Goal: Task Accomplishment & Management: Complete application form

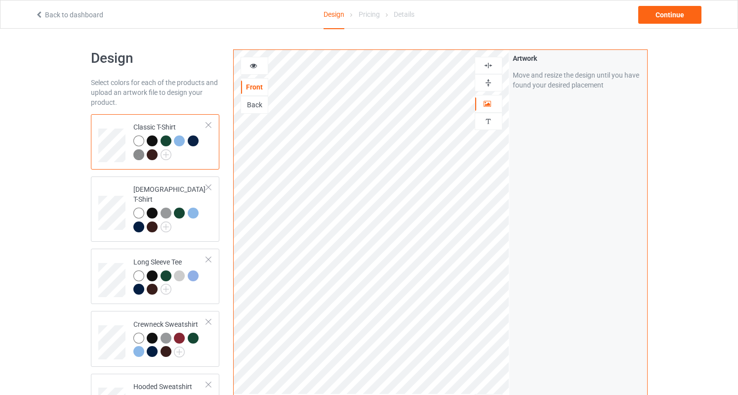
click at [484, 84] on img at bounding box center [488, 82] width 9 height 9
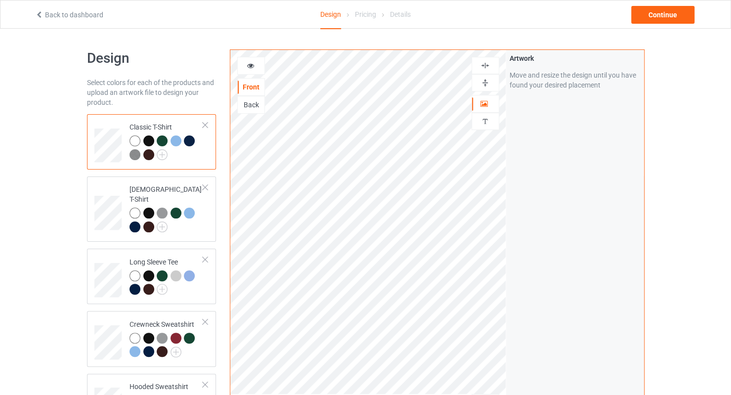
scroll to position [277, 0]
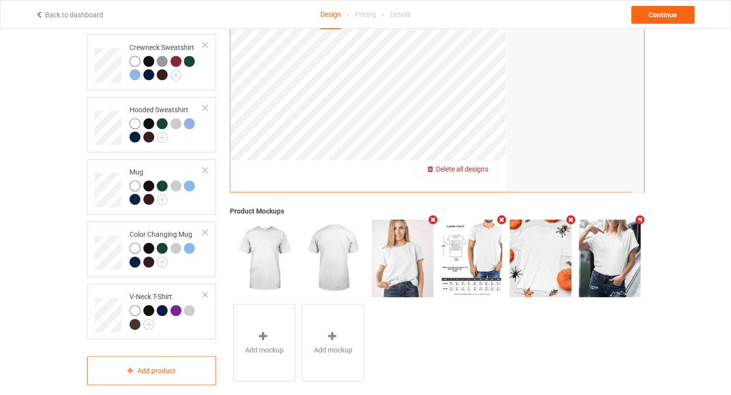
click at [470, 166] on span "Delete all designs" at bounding box center [462, 170] width 52 height 8
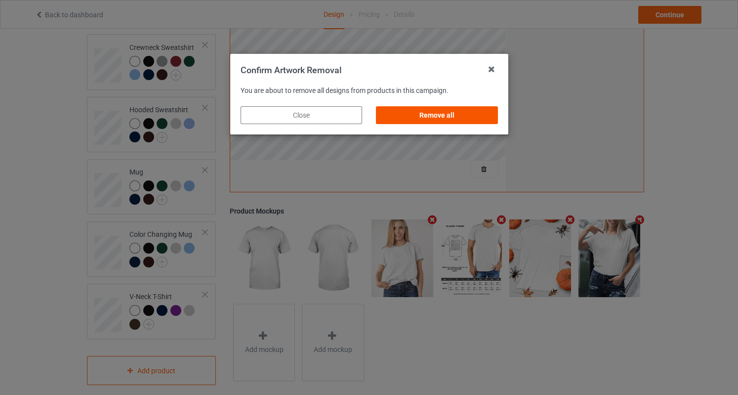
click at [455, 113] on div "Remove all" at bounding box center [437, 115] width 122 height 18
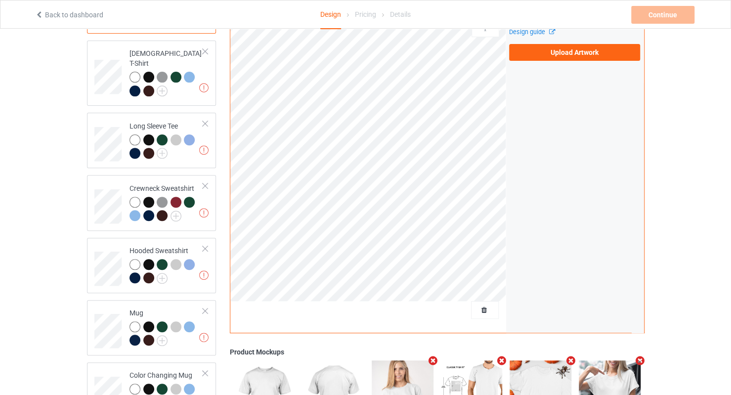
scroll to position [79, 0]
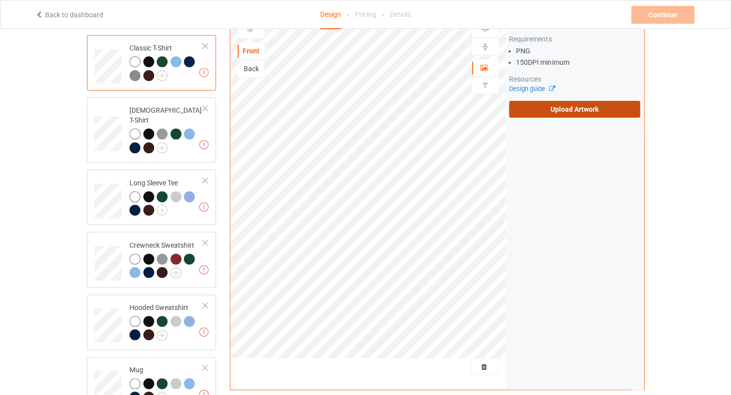
click at [567, 101] on label "Upload Artwork" at bounding box center [574, 109] width 131 height 17
click at [0, 0] on input "Upload Artwork" at bounding box center [0, 0] width 0 height 0
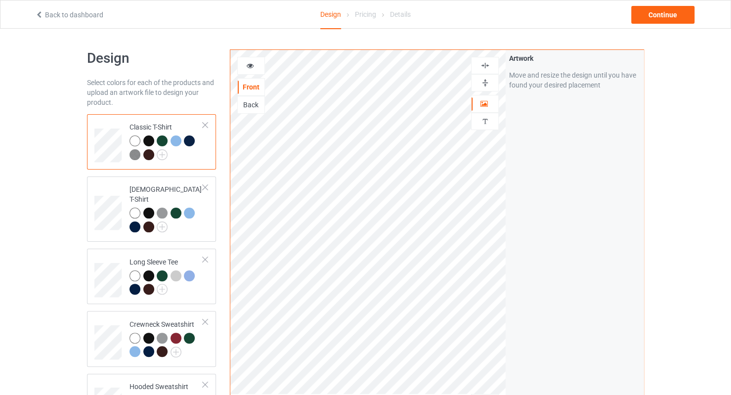
click at [249, 68] on icon at bounding box center [250, 64] width 8 height 7
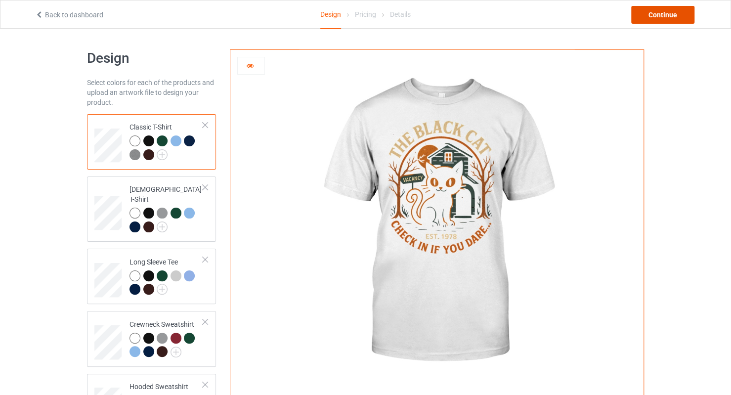
click at [672, 14] on div "Continue" at bounding box center [662, 15] width 63 height 18
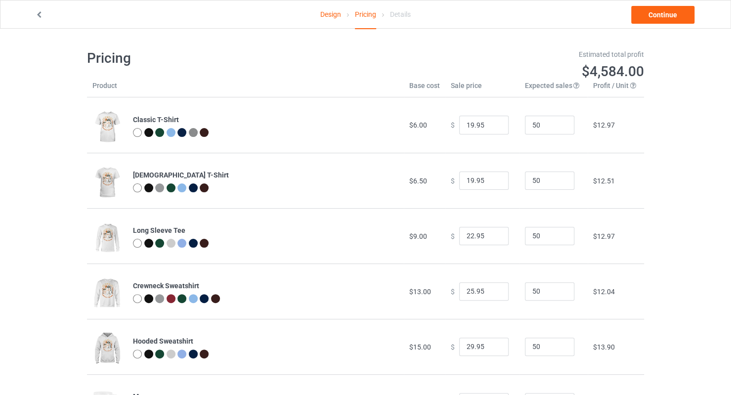
click at [337, 11] on link "Design" at bounding box center [330, 14] width 21 height 28
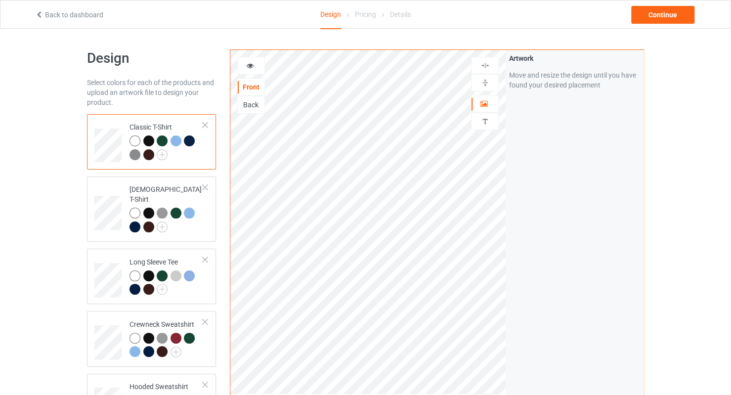
click at [252, 63] on icon at bounding box center [250, 64] width 8 height 7
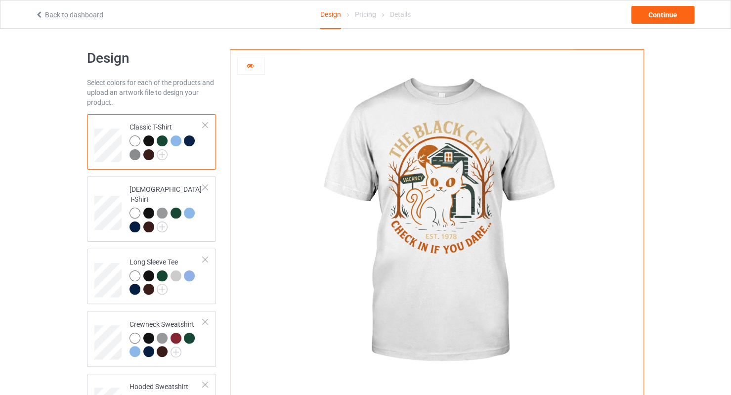
click at [148, 140] on div at bounding box center [148, 140] width 11 height 11
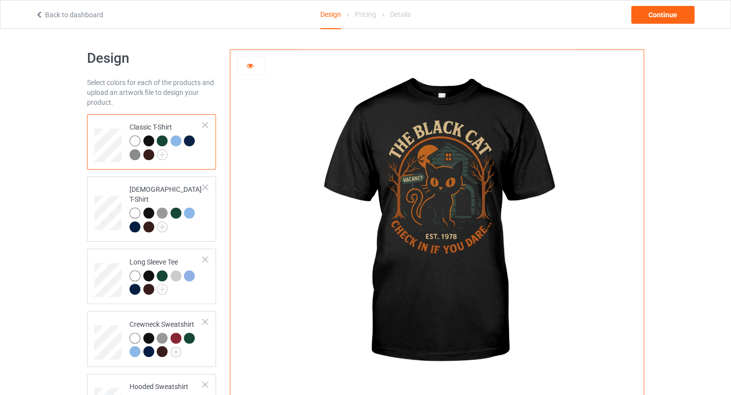
click at [162, 142] on div at bounding box center [162, 140] width 11 height 11
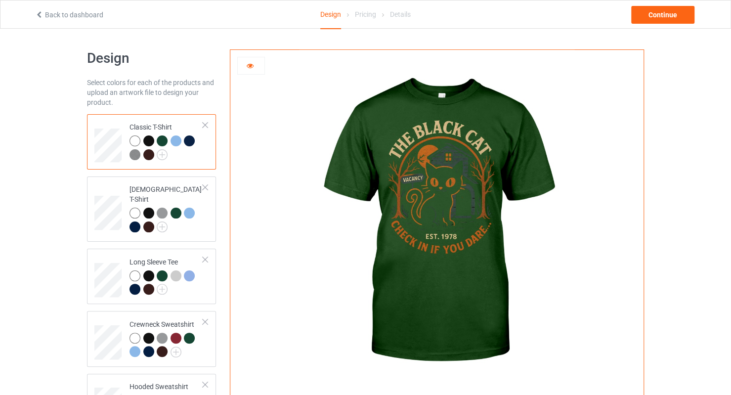
click at [178, 138] on div at bounding box center [175, 140] width 11 height 11
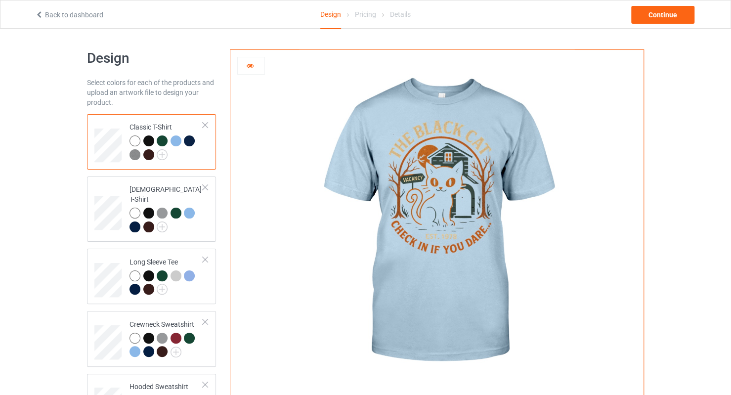
click at [186, 140] on div at bounding box center [189, 140] width 11 height 11
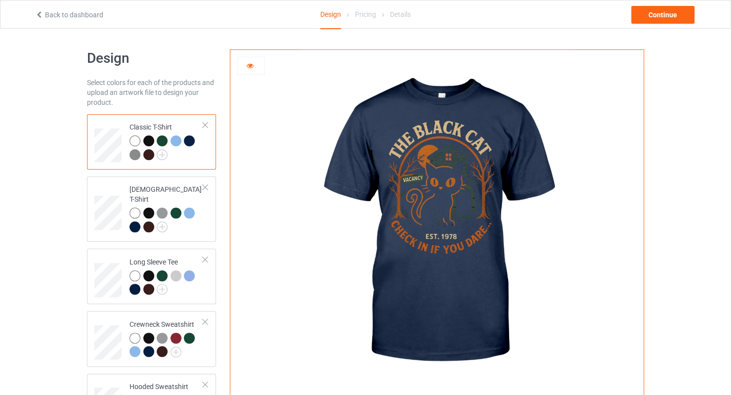
click at [136, 154] on img at bounding box center [134, 154] width 11 height 11
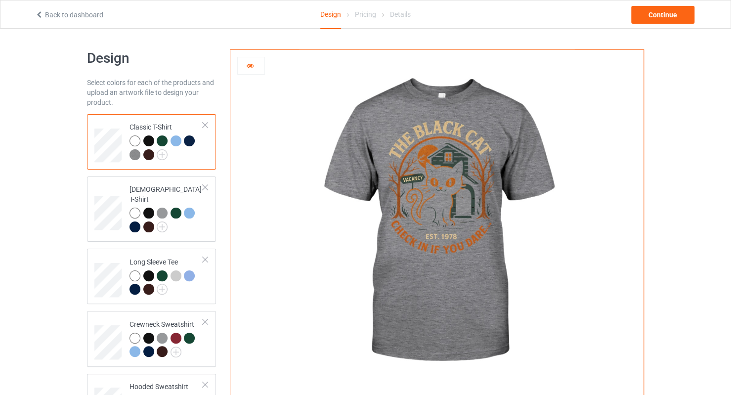
click at [153, 154] on div at bounding box center [148, 154] width 11 height 11
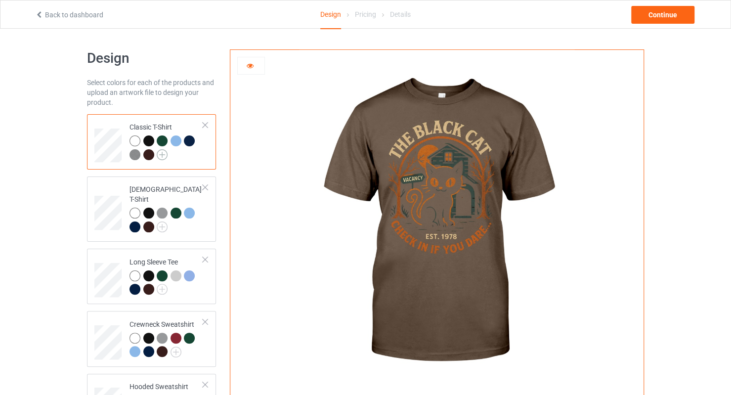
click at [160, 157] on img at bounding box center [162, 154] width 11 height 11
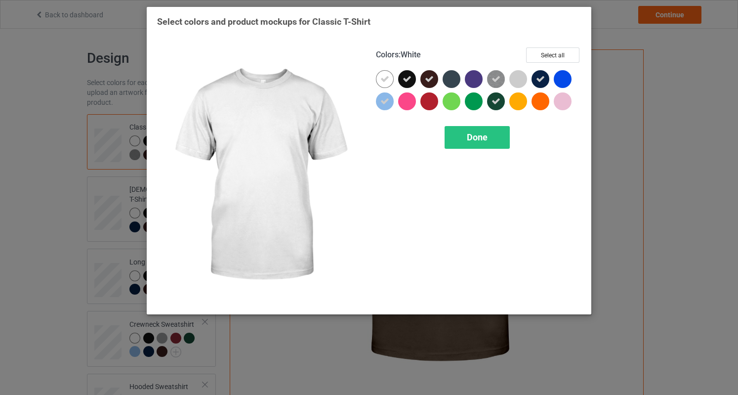
click at [383, 79] on icon at bounding box center [384, 79] width 9 height 9
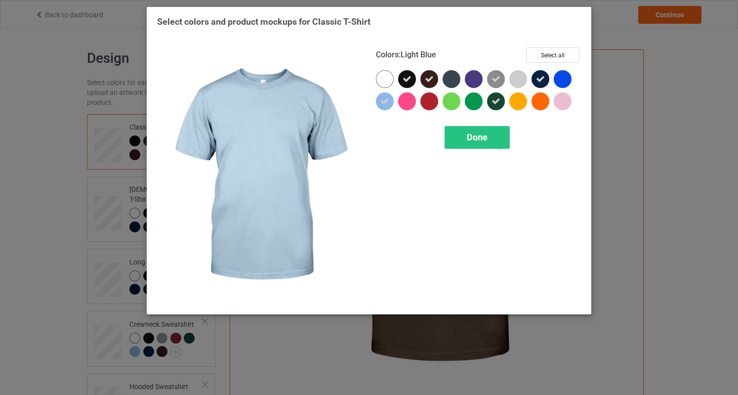
click at [385, 105] on icon at bounding box center [384, 101] width 9 height 9
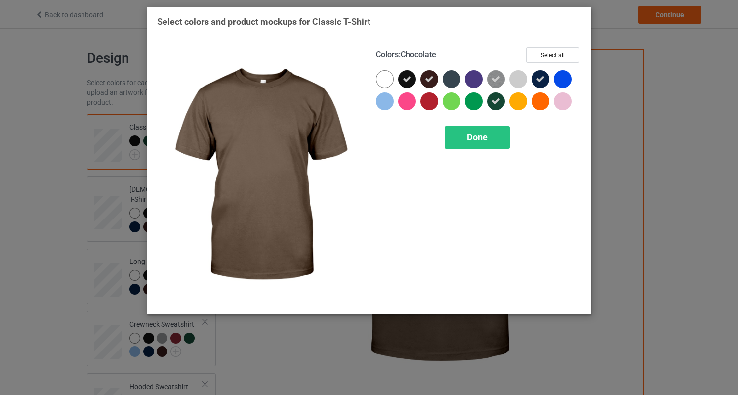
click at [429, 80] on icon at bounding box center [429, 79] width 9 height 9
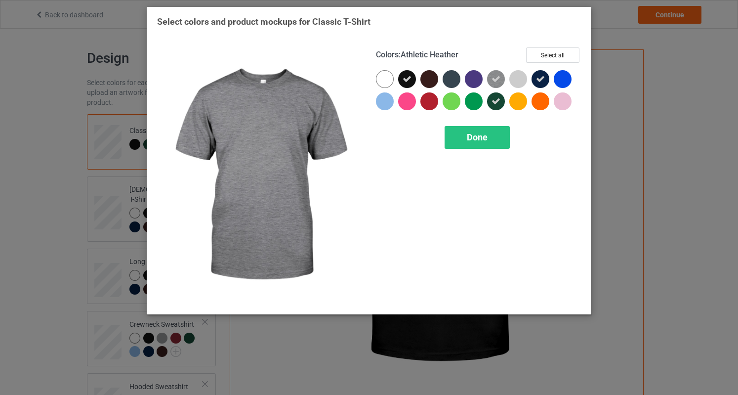
click at [493, 81] on icon at bounding box center [496, 79] width 9 height 9
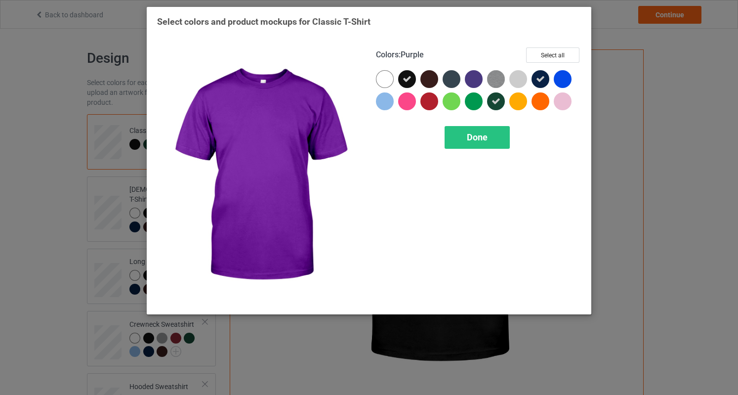
click at [472, 80] on div at bounding box center [474, 79] width 18 height 18
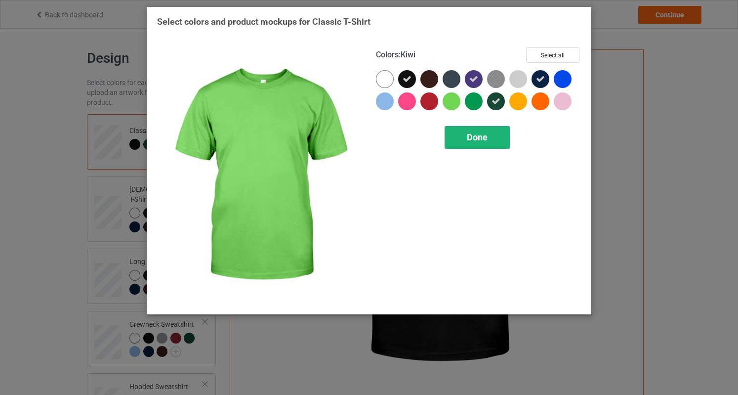
click at [464, 133] on div "Done" at bounding box center [477, 137] width 65 height 23
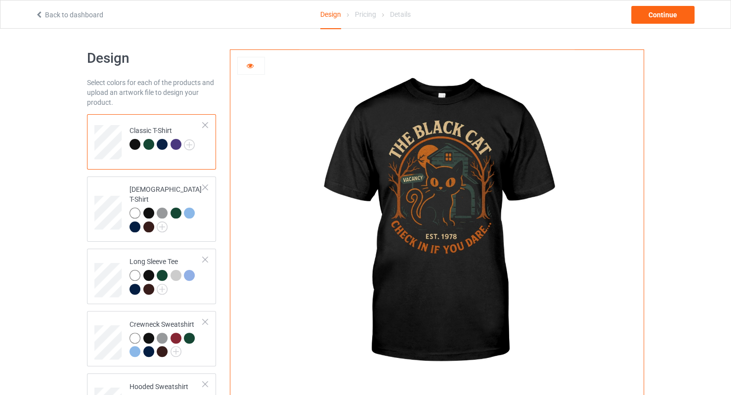
click at [162, 144] on div at bounding box center [162, 144] width 11 height 11
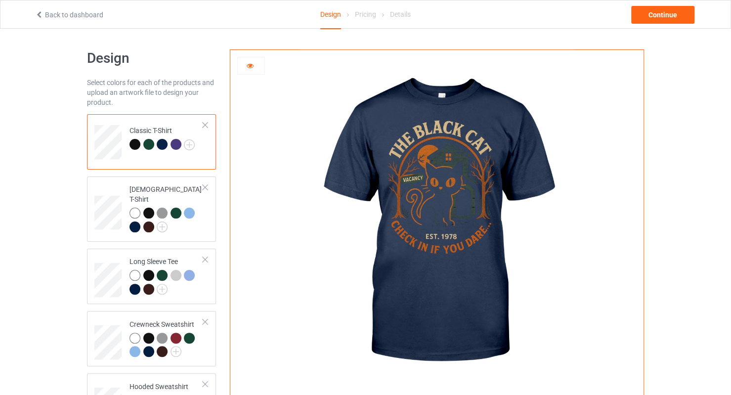
click at [176, 145] on div at bounding box center [175, 144] width 11 height 11
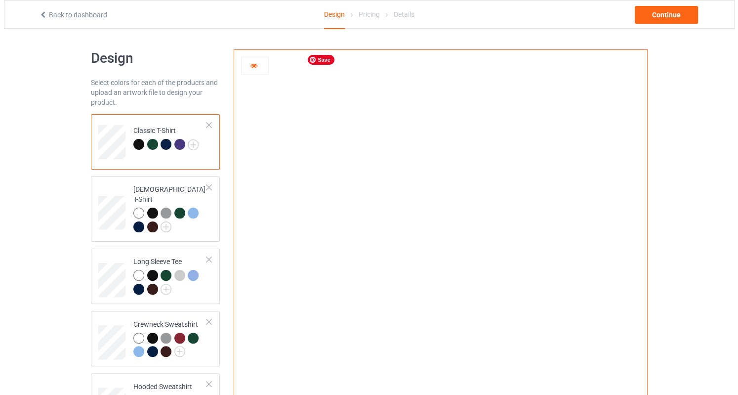
scroll to position [277, 0]
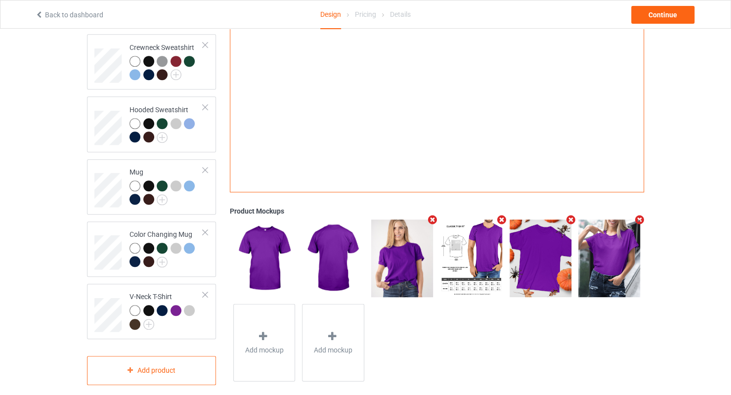
click at [639, 215] on icon "Remove mockup" at bounding box center [639, 220] width 12 height 10
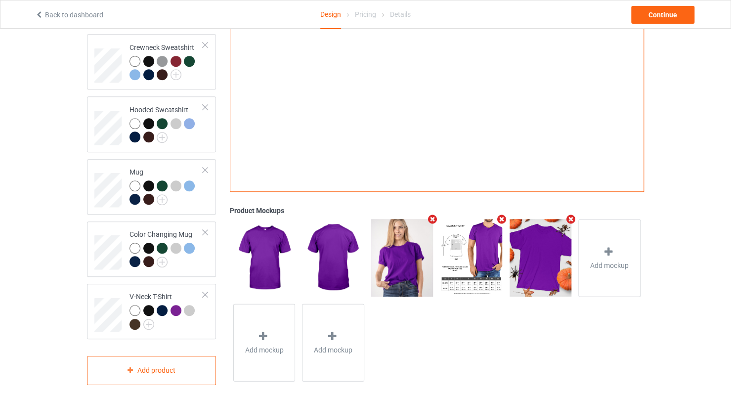
click at [427, 214] on icon "Remove mockup" at bounding box center [432, 219] width 12 height 10
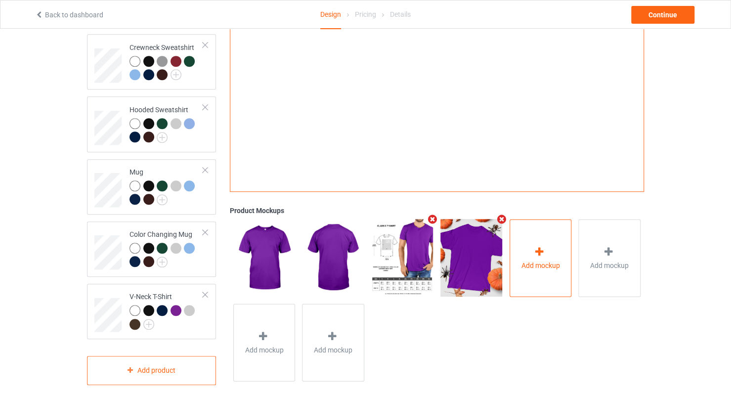
click at [524, 233] on div "Add mockup" at bounding box center [540, 258] width 62 height 78
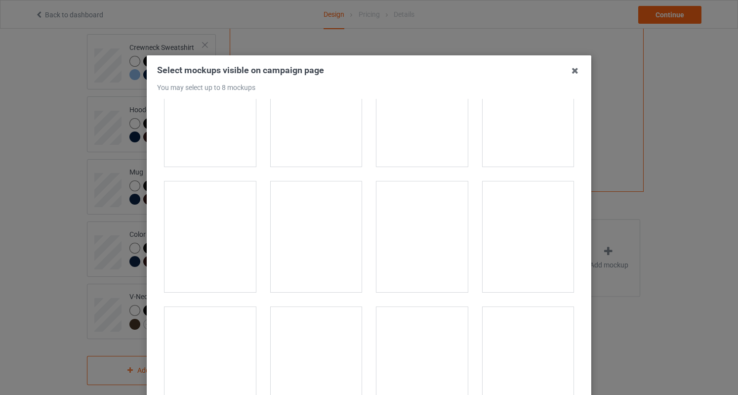
scroll to position [11116, 0]
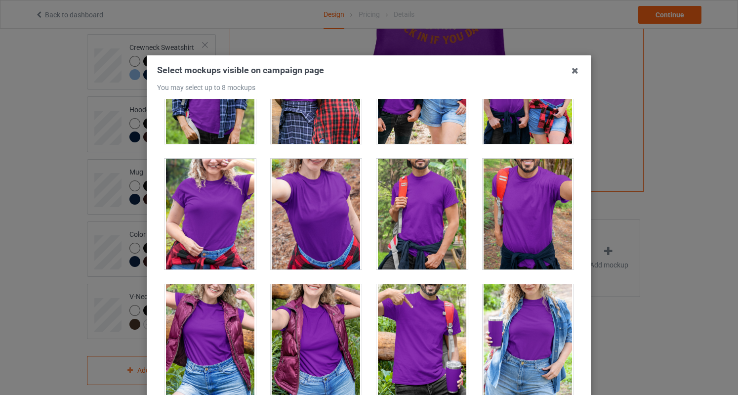
click at [243, 188] on div at bounding box center [210, 214] width 91 height 111
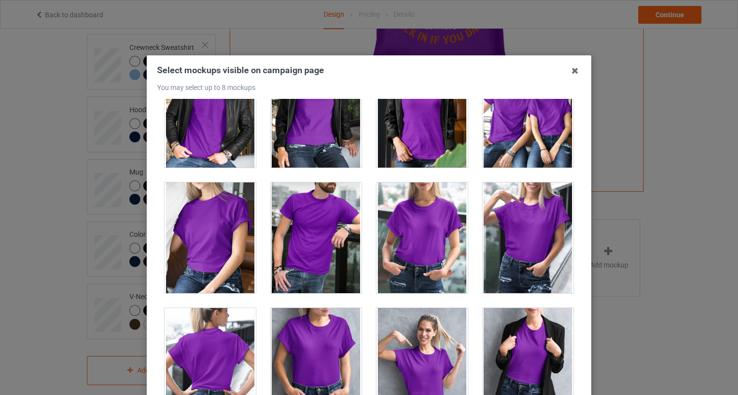
scroll to position [12055, 0]
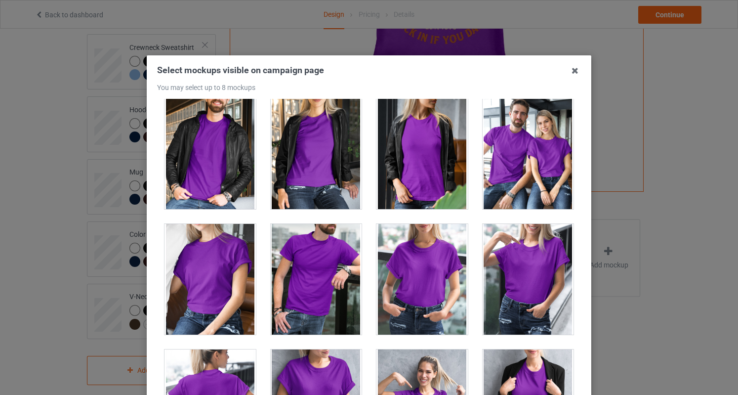
click at [383, 231] on div at bounding box center [421, 279] width 91 height 111
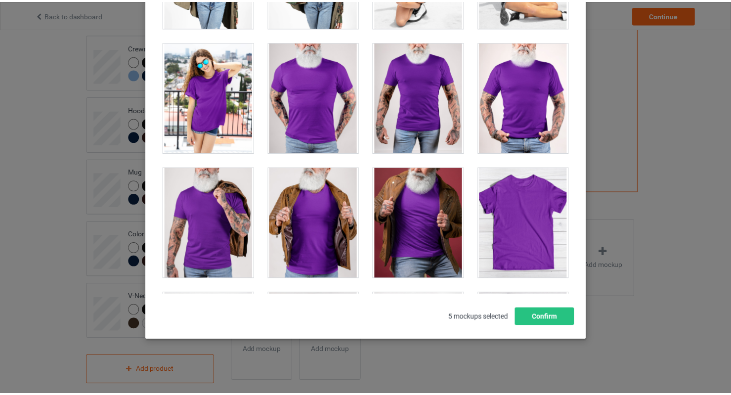
scroll to position [13636, 0]
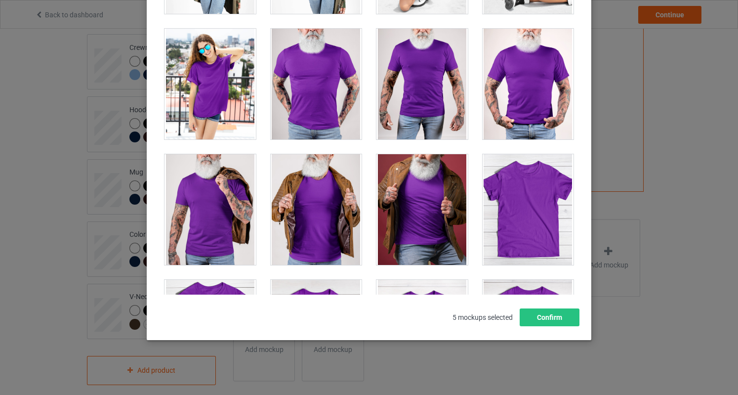
click at [436, 178] on div at bounding box center [421, 209] width 91 height 111
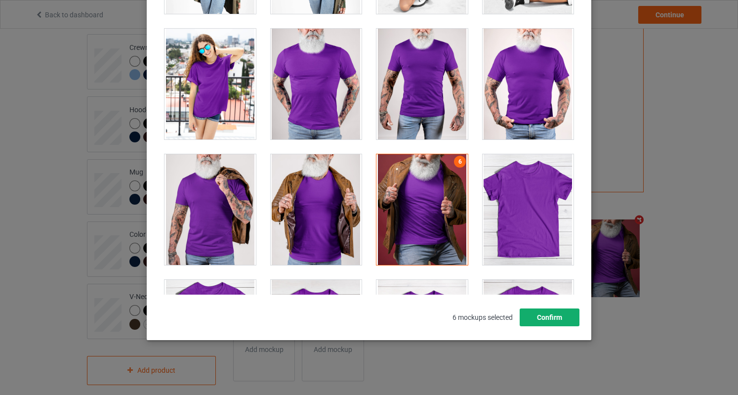
click at [557, 322] on button "Confirm" at bounding box center [550, 317] width 60 height 18
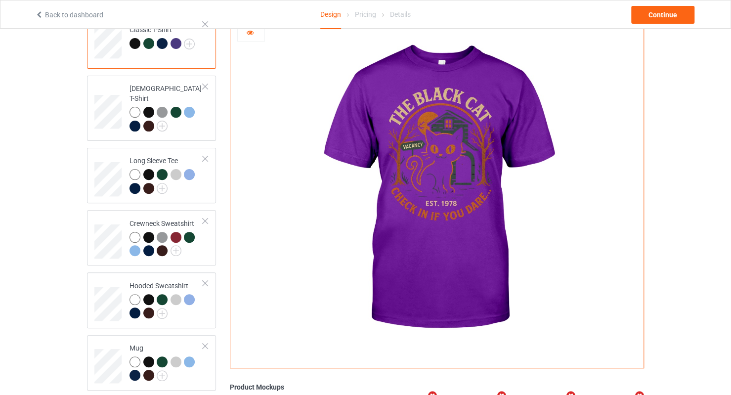
scroll to position [0, 0]
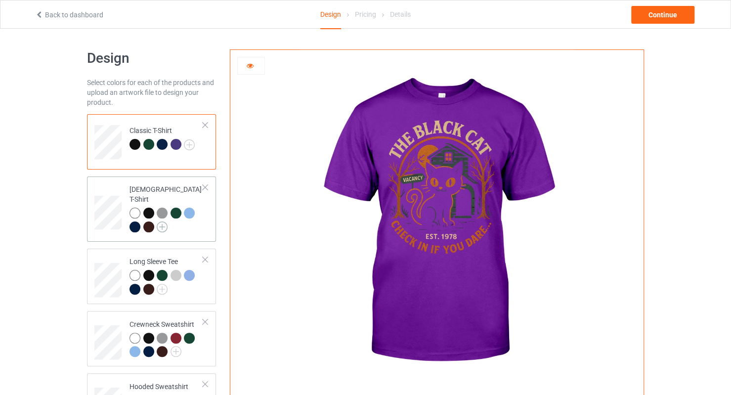
click at [165, 221] on img at bounding box center [162, 226] width 11 height 11
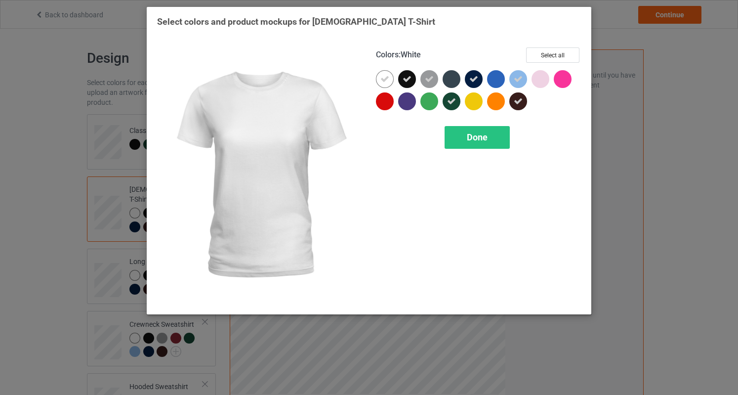
click at [388, 78] on icon at bounding box center [384, 79] width 9 height 9
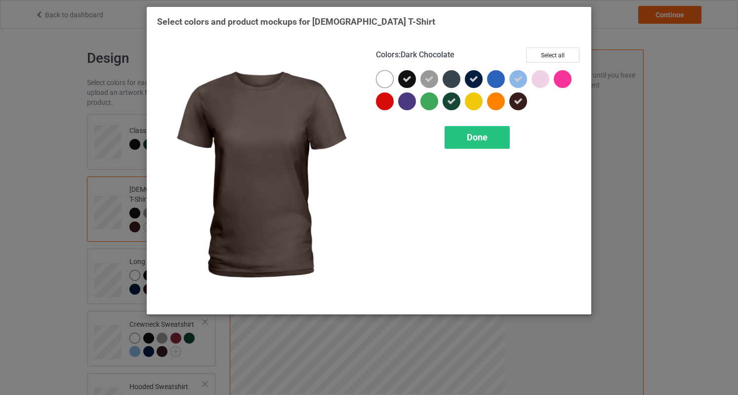
click at [516, 101] on icon at bounding box center [518, 101] width 9 height 9
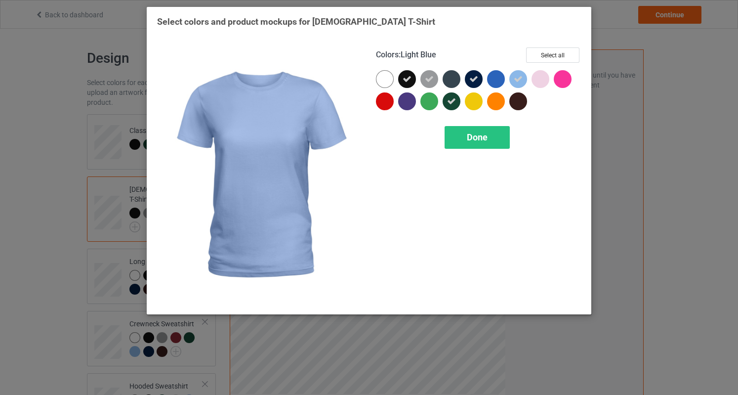
click at [515, 83] on icon at bounding box center [518, 79] width 9 height 9
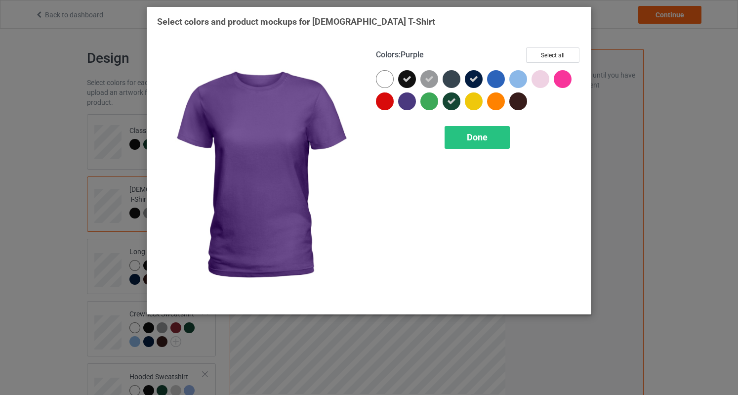
click at [411, 98] on div at bounding box center [407, 101] width 18 height 18
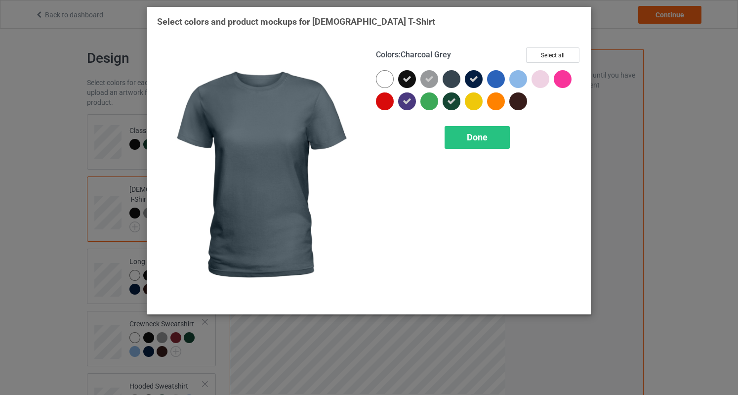
click at [454, 76] on div at bounding box center [452, 79] width 18 height 18
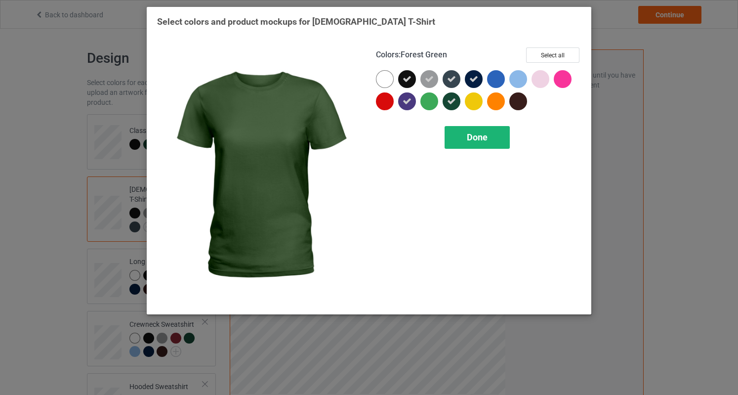
click at [475, 129] on div "Done" at bounding box center [477, 137] width 65 height 23
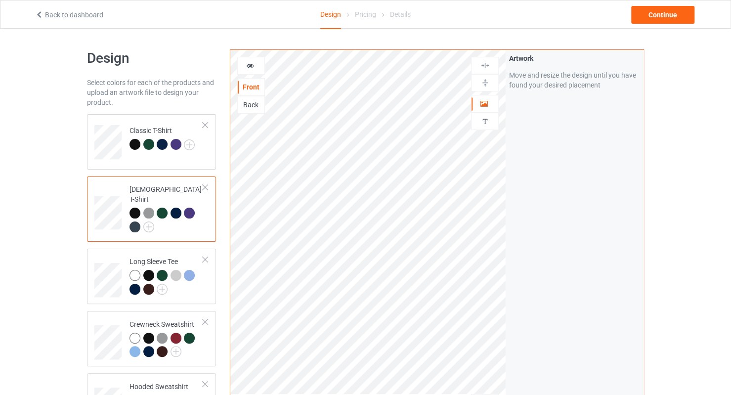
click at [251, 66] on icon at bounding box center [250, 64] width 8 height 7
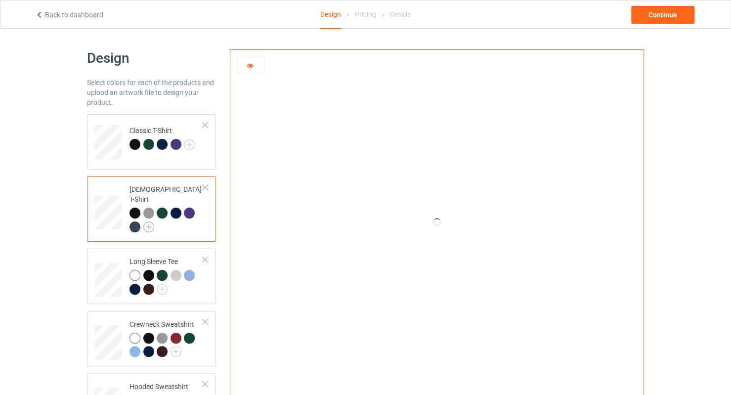
click at [152, 221] on img at bounding box center [148, 226] width 11 height 11
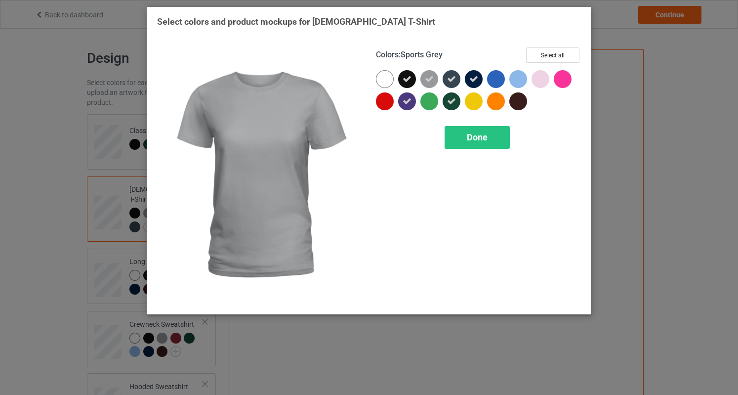
click at [425, 80] on icon at bounding box center [429, 79] width 9 height 9
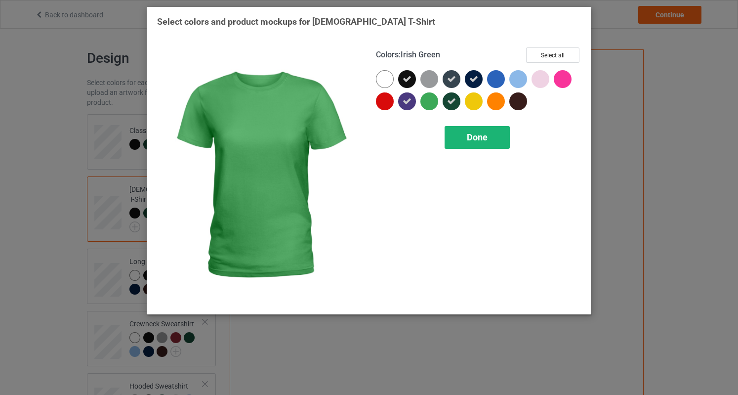
click at [458, 145] on div "Done" at bounding box center [477, 137] width 65 height 23
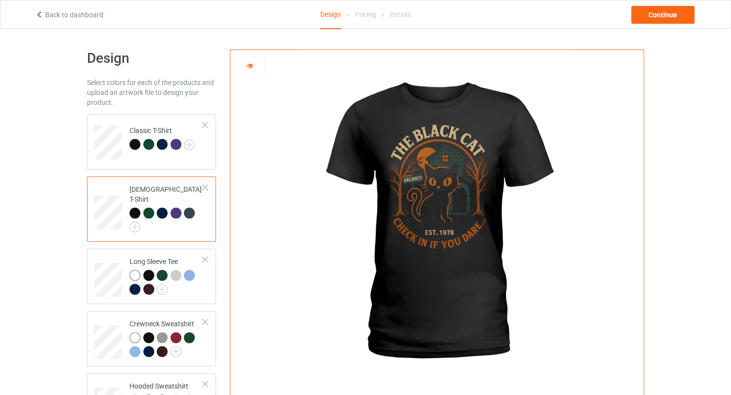
click at [150, 208] on div at bounding box center [148, 213] width 11 height 11
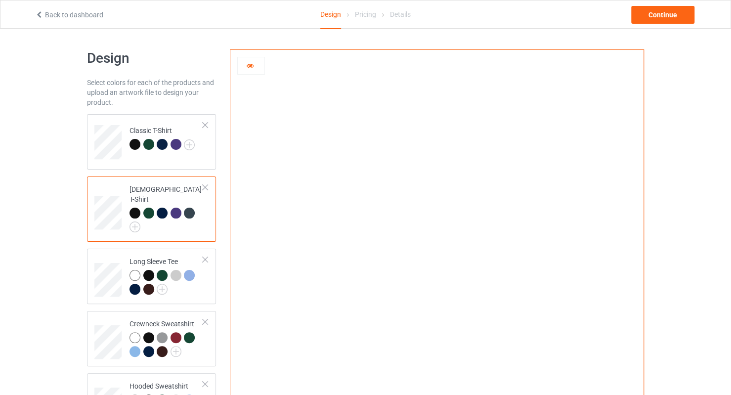
click at [162, 208] on div at bounding box center [162, 213] width 11 height 11
click at [178, 208] on div at bounding box center [175, 213] width 11 height 11
click at [193, 208] on div at bounding box center [189, 213] width 11 height 11
click at [136, 221] on img at bounding box center [134, 226] width 11 height 11
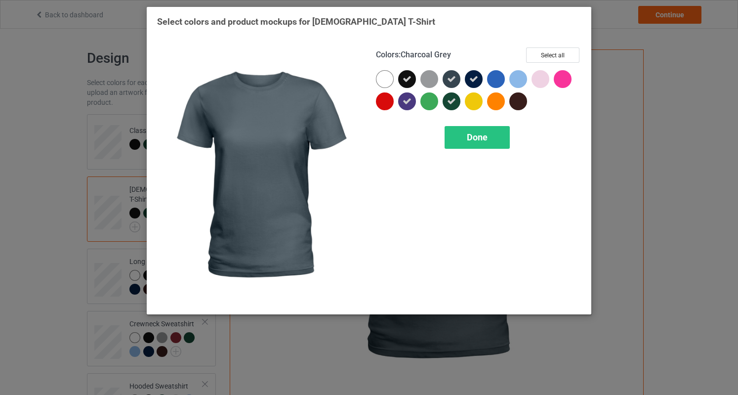
click at [457, 76] on div at bounding box center [452, 79] width 18 height 18
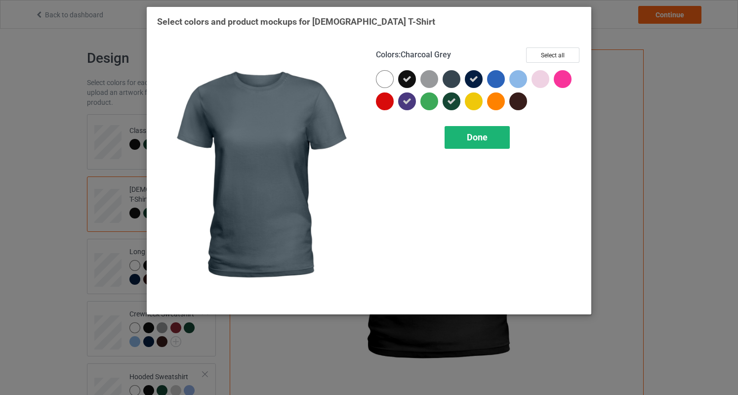
click at [459, 129] on div "Done" at bounding box center [477, 137] width 65 height 23
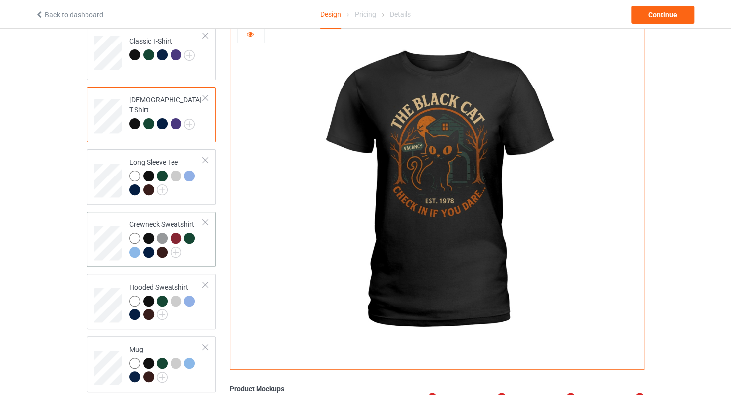
scroll to position [99, 0]
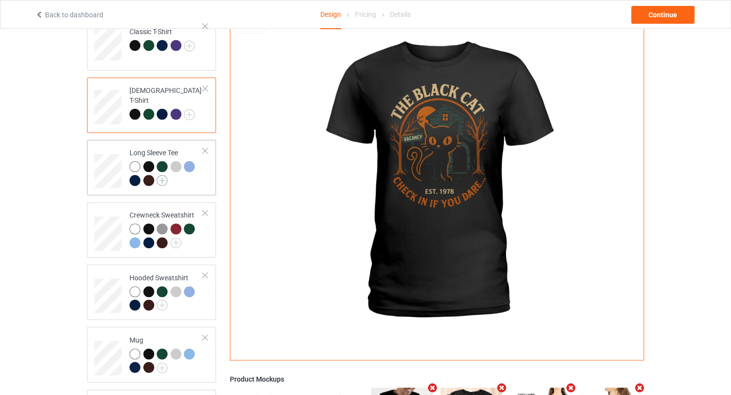
click at [162, 178] on img at bounding box center [162, 180] width 11 height 11
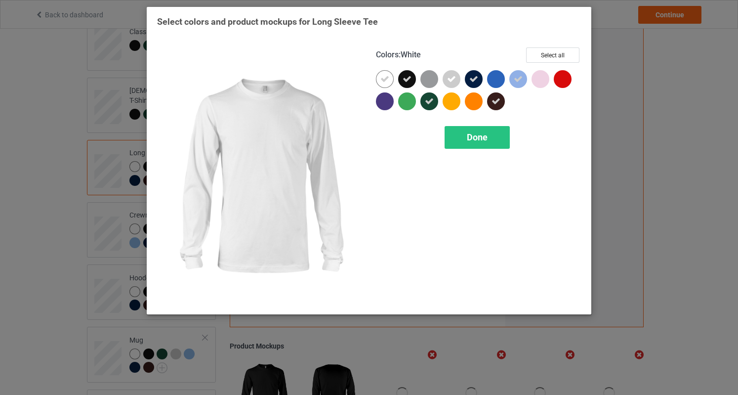
click at [387, 75] on icon at bounding box center [384, 79] width 9 height 9
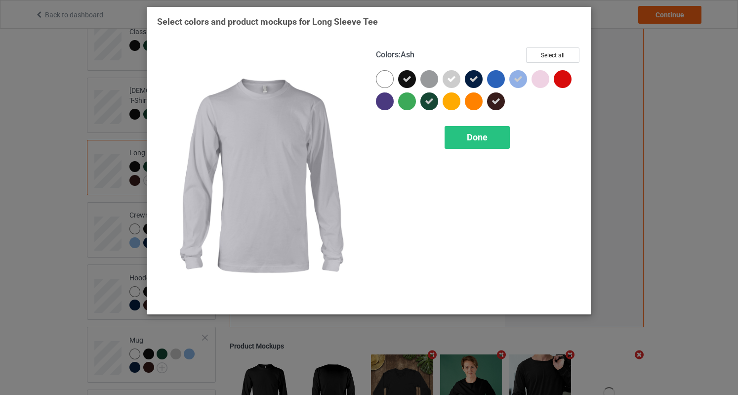
click at [452, 78] on icon at bounding box center [451, 79] width 9 height 9
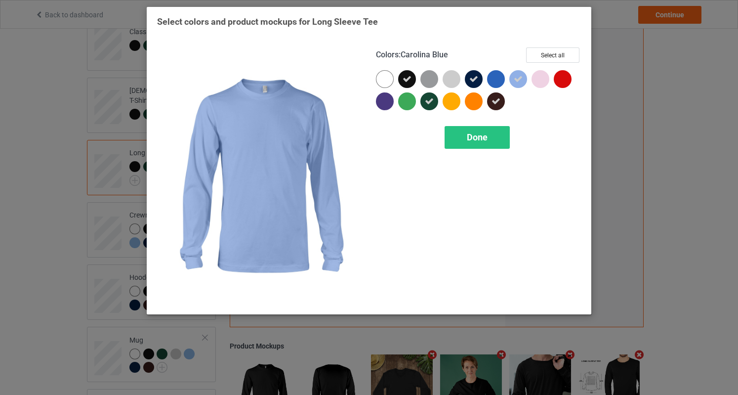
click at [520, 78] on icon at bounding box center [518, 79] width 9 height 9
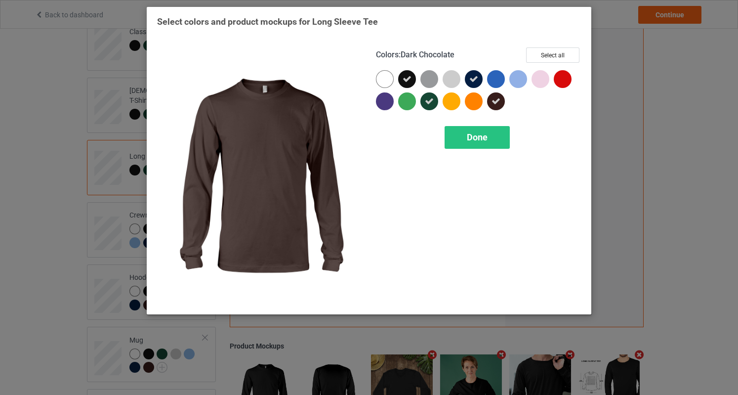
click at [493, 98] on icon at bounding box center [496, 101] width 9 height 9
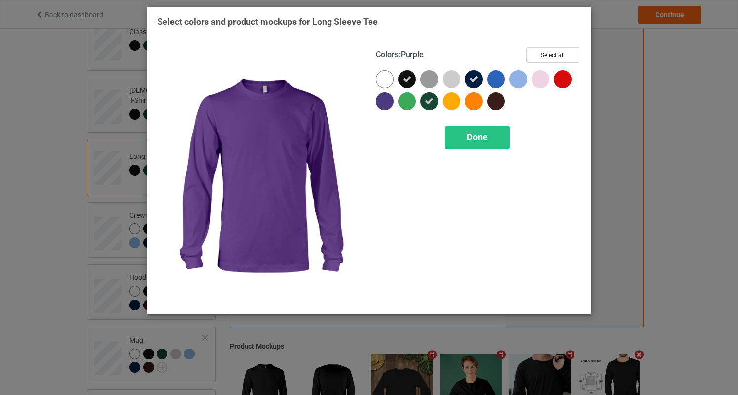
click at [383, 101] on div at bounding box center [385, 101] width 18 height 18
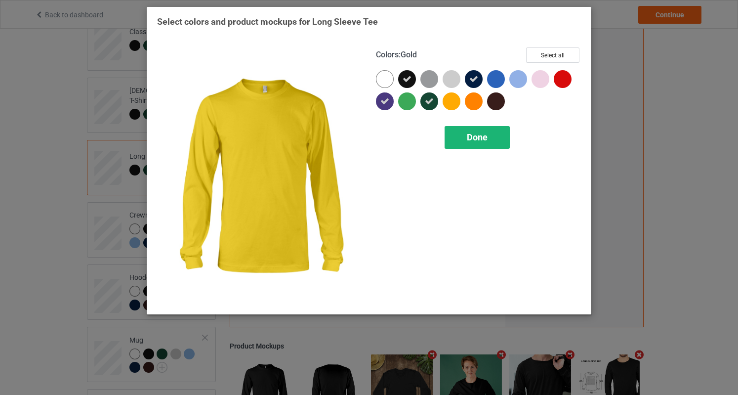
click at [485, 134] on span "Done" at bounding box center [477, 137] width 21 height 10
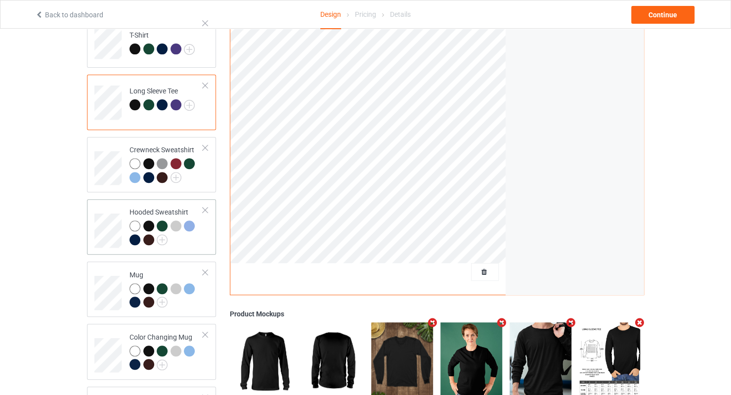
scroll to position [198, 0]
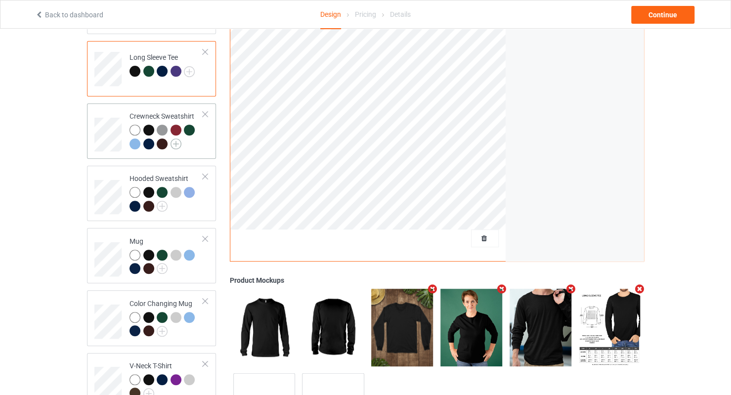
click at [178, 145] on img at bounding box center [175, 143] width 11 height 11
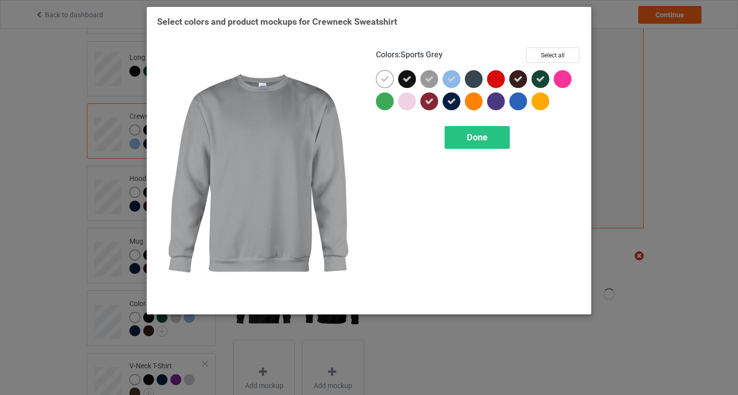
click at [425, 78] on icon at bounding box center [429, 79] width 9 height 9
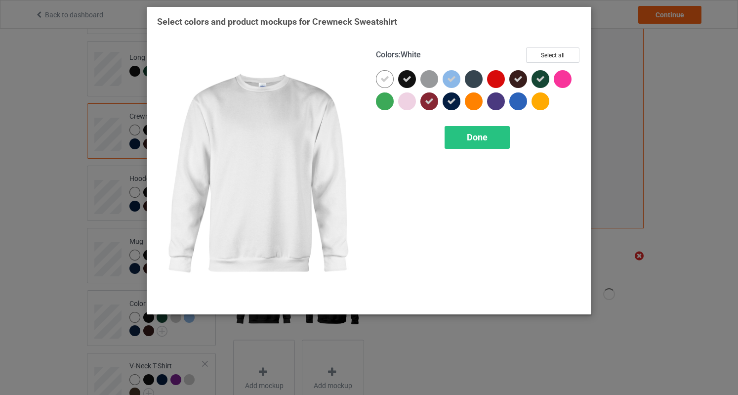
click at [387, 79] on icon at bounding box center [384, 79] width 9 height 9
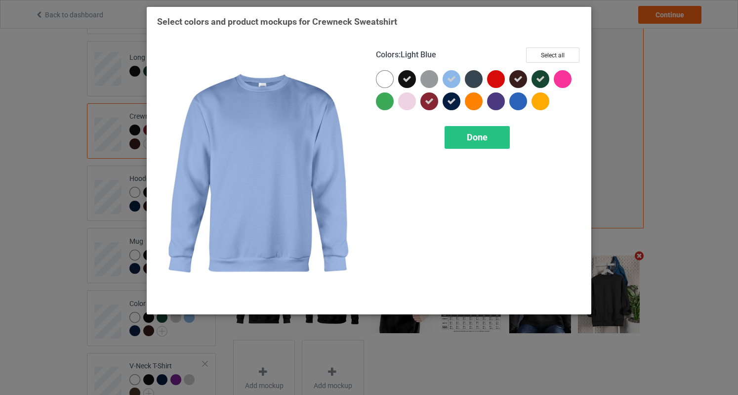
click at [453, 77] on icon at bounding box center [451, 79] width 9 height 9
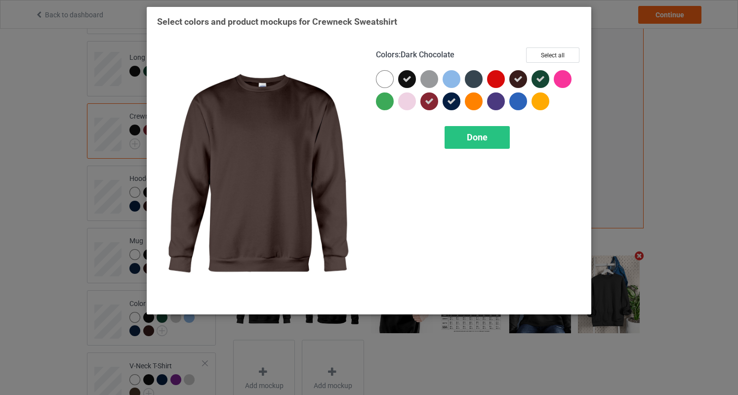
click at [521, 82] on icon at bounding box center [518, 79] width 9 height 9
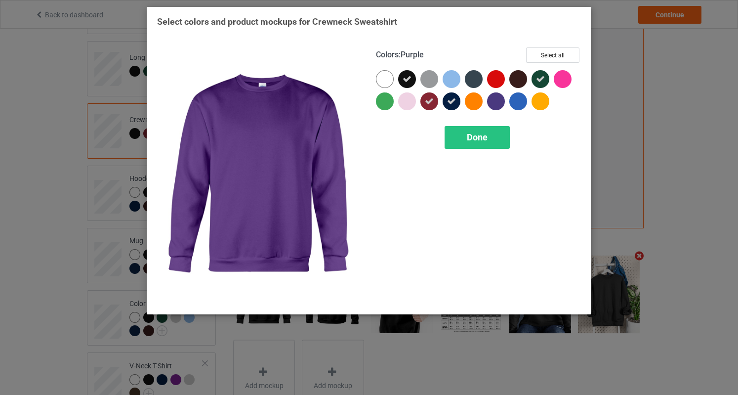
click at [499, 101] on div at bounding box center [496, 101] width 18 height 18
click at [483, 132] on span "Done" at bounding box center [477, 137] width 21 height 10
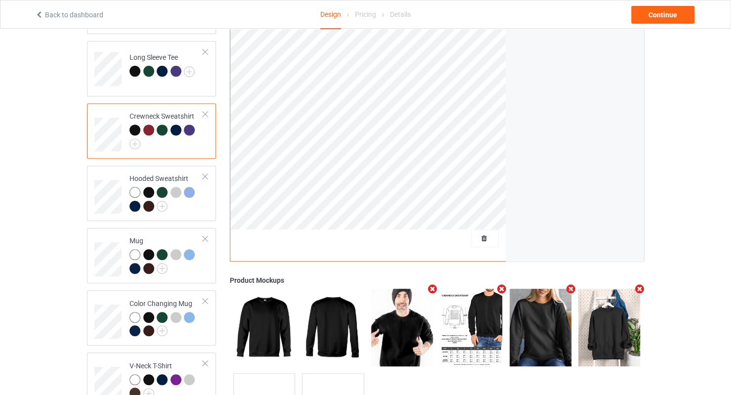
drag, startPoint x: 145, startPoint y: 128, endPoint x: 154, endPoint y: 131, distance: 9.7
click at [145, 129] on div at bounding box center [148, 130] width 11 height 11
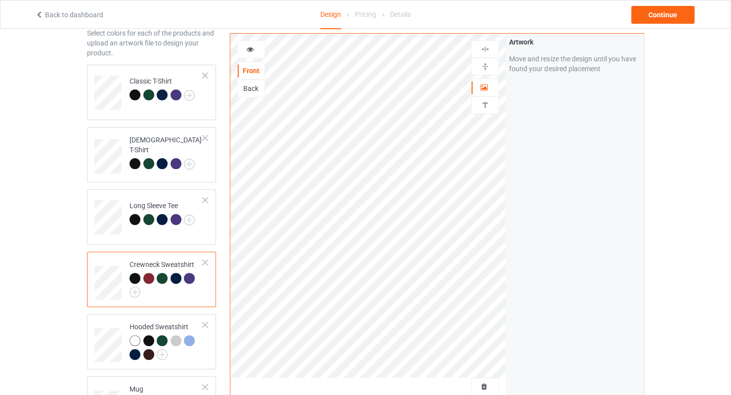
scroll to position [49, 0]
click at [246, 52] on div at bounding box center [251, 49] width 27 height 10
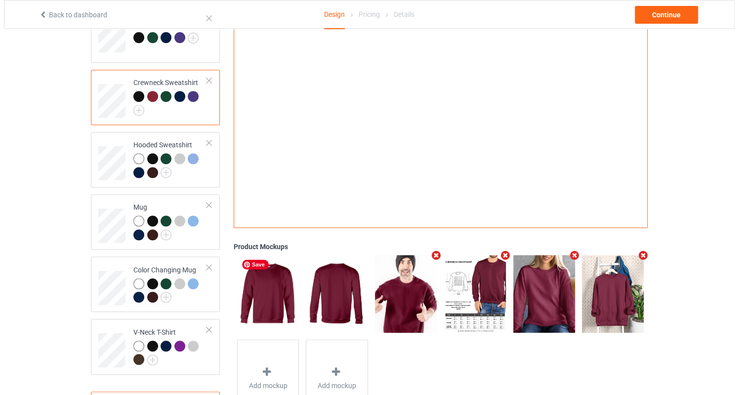
scroll to position [178, 0]
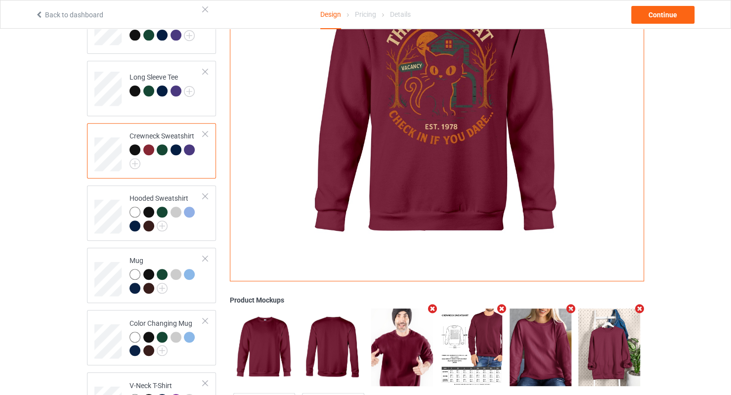
click at [434, 307] on icon "Remove mockup" at bounding box center [432, 308] width 12 height 10
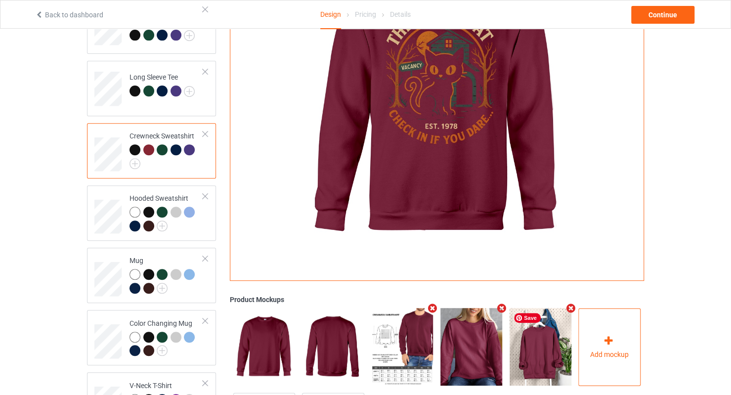
click at [587, 323] on div "Add mockup" at bounding box center [609, 347] width 62 height 78
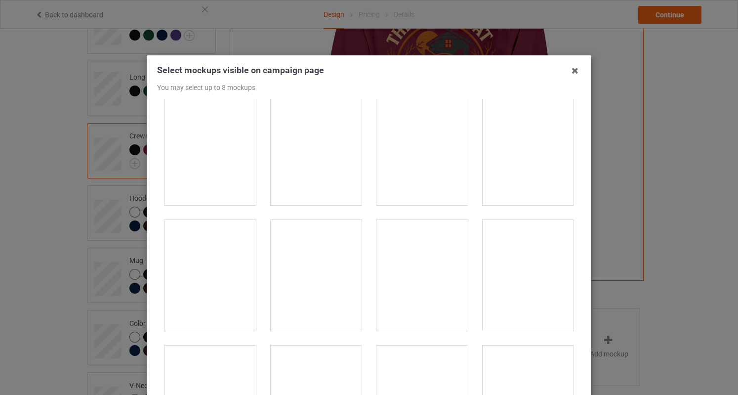
scroll to position [4445, 0]
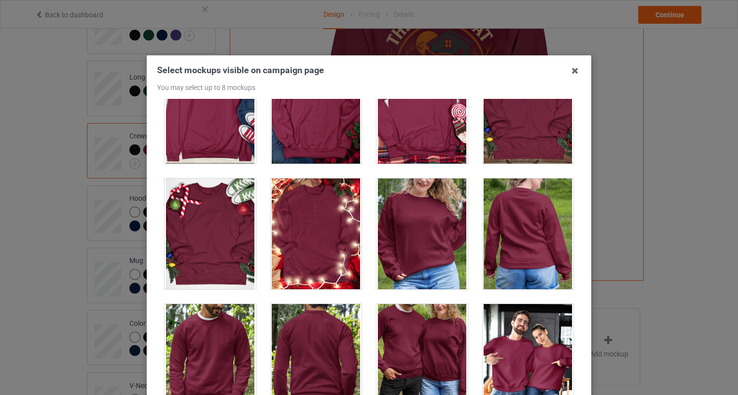
click at [445, 193] on div at bounding box center [421, 233] width 91 height 111
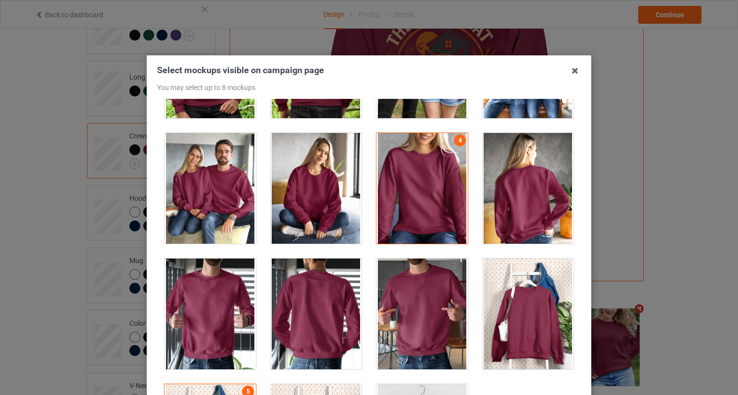
click at [437, 213] on div at bounding box center [421, 188] width 91 height 111
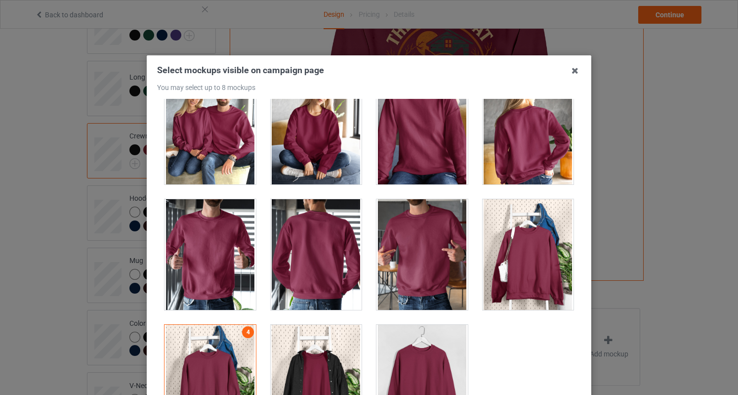
scroll to position [4816, 0]
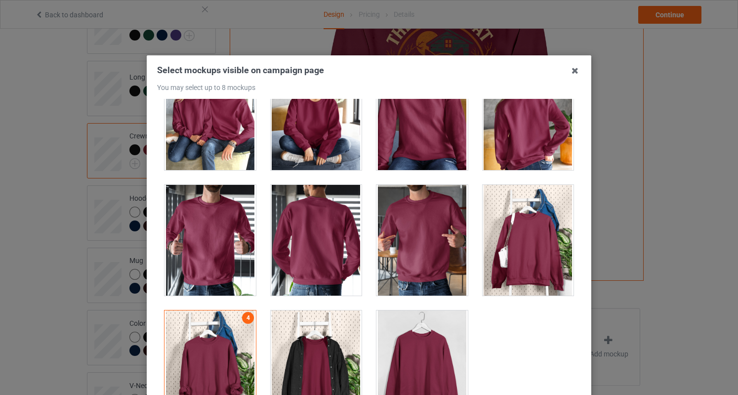
click at [190, 229] on div at bounding box center [210, 240] width 91 height 111
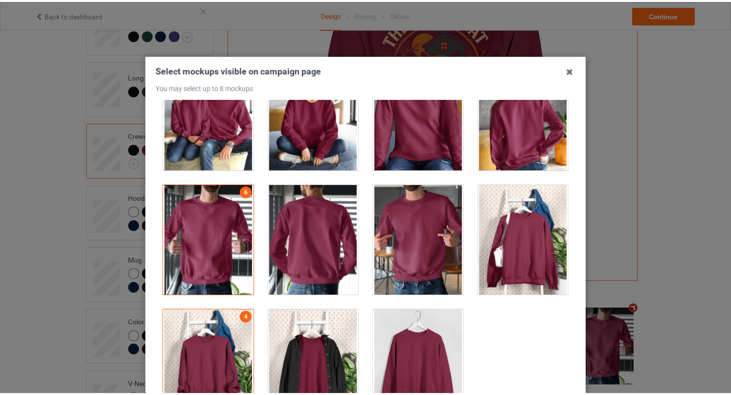
scroll to position [120, 0]
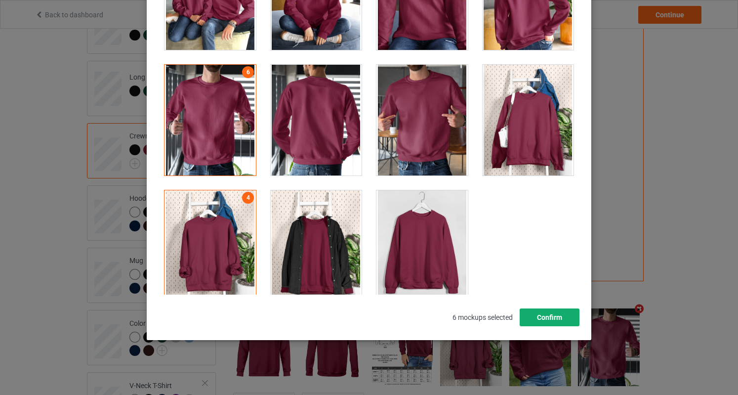
click at [558, 316] on button "Confirm" at bounding box center [550, 317] width 60 height 18
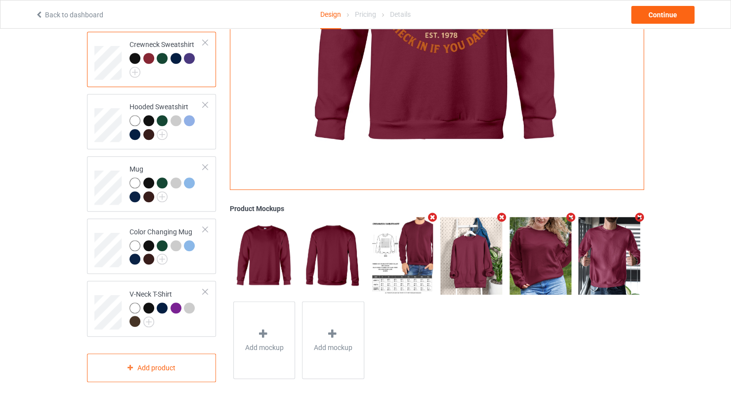
scroll to position [277, 0]
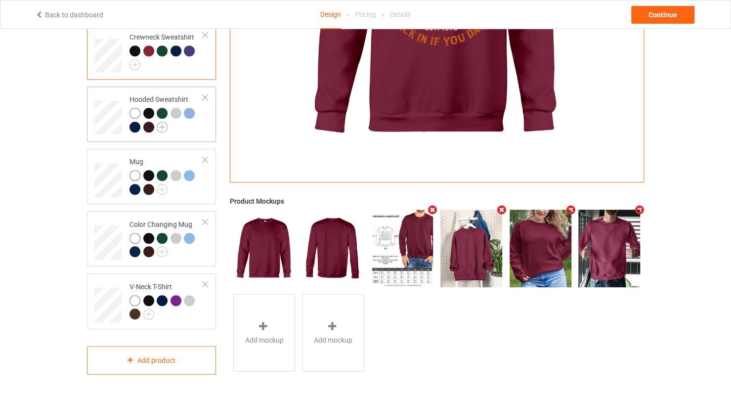
click at [161, 128] on img at bounding box center [162, 127] width 11 height 11
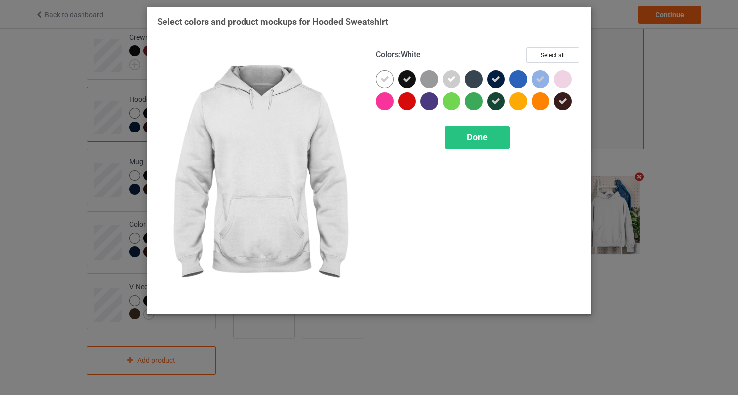
click at [389, 79] on div at bounding box center [385, 79] width 18 height 18
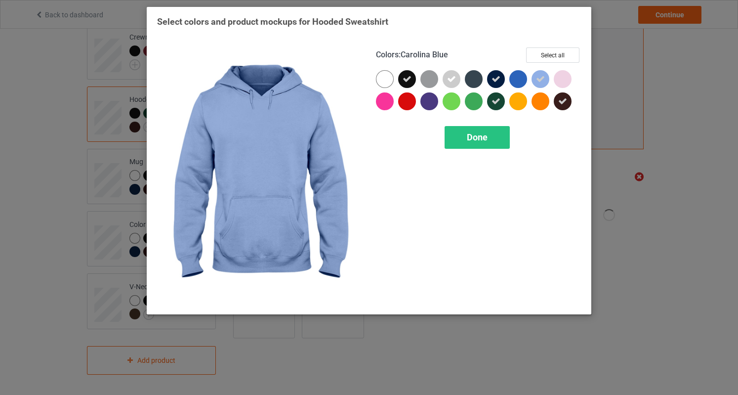
click at [537, 79] on icon at bounding box center [540, 79] width 9 height 9
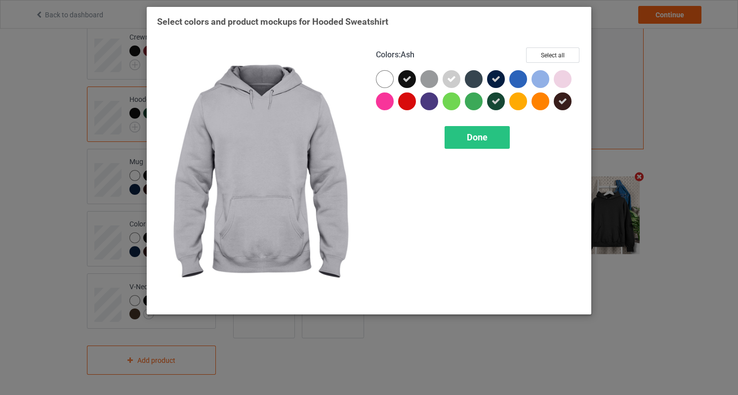
click at [447, 80] on icon at bounding box center [451, 79] width 9 height 9
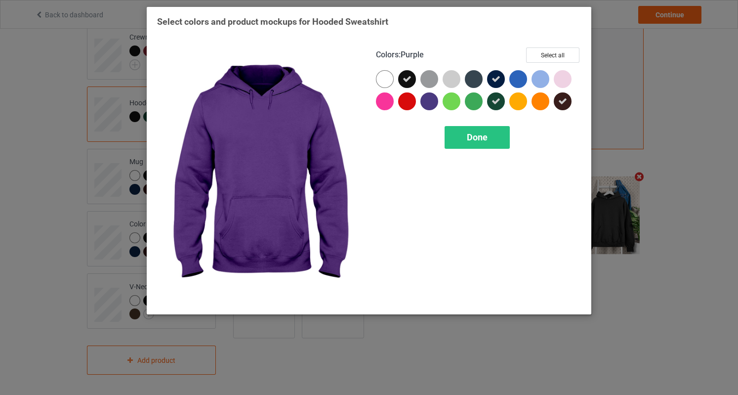
click at [434, 99] on div at bounding box center [429, 101] width 18 height 18
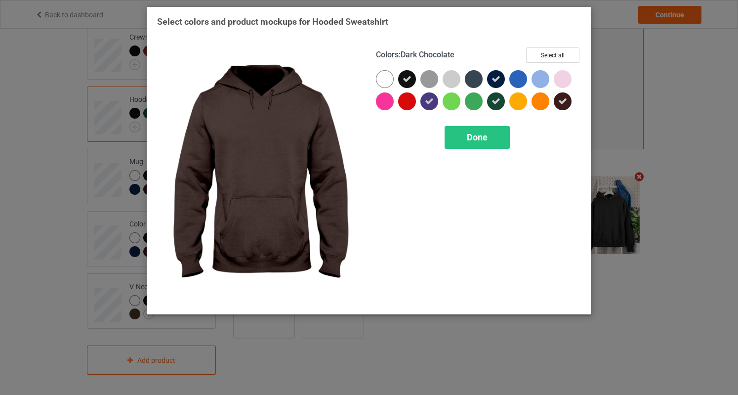
click at [562, 99] on icon at bounding box center [562, 101] width 9 height 9
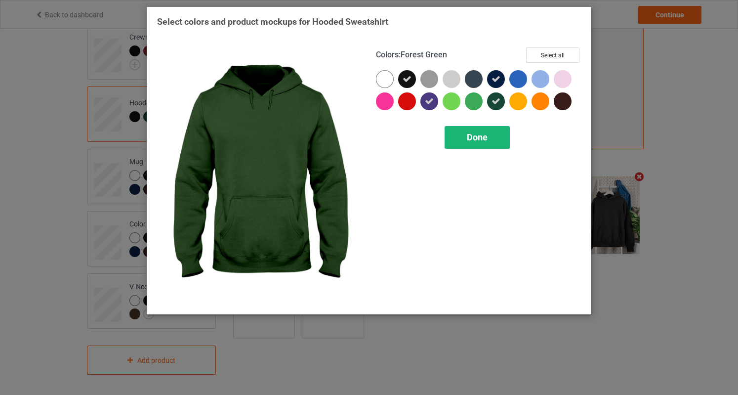
click at [499, 139] on div "Done" at bounding box center [477, 137] width 65 height 23
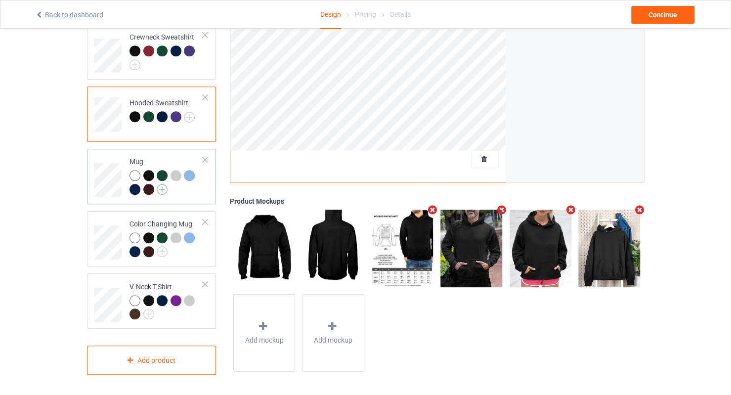
click at [163, 185] on img at bounding box center [162, 189] width 11 height 11
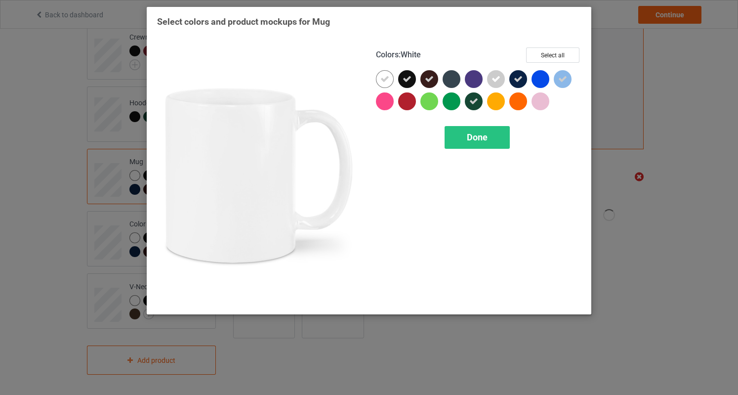
click at [377, 78] on div at bounding box center [385, 79] width 18 height 18
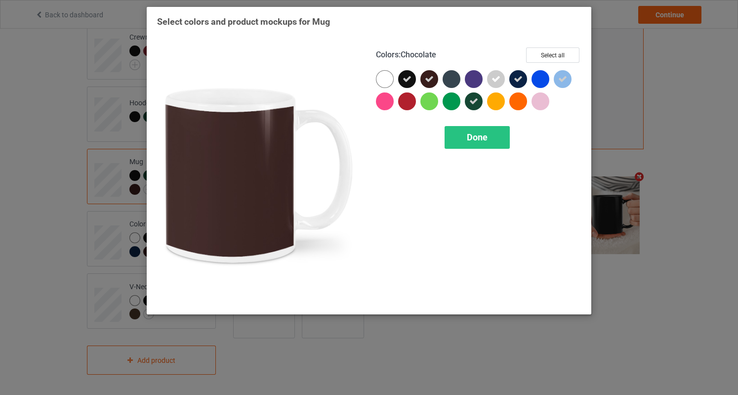
click at [431, 83] on div at bounding box center [429, 79] width 18 height 18
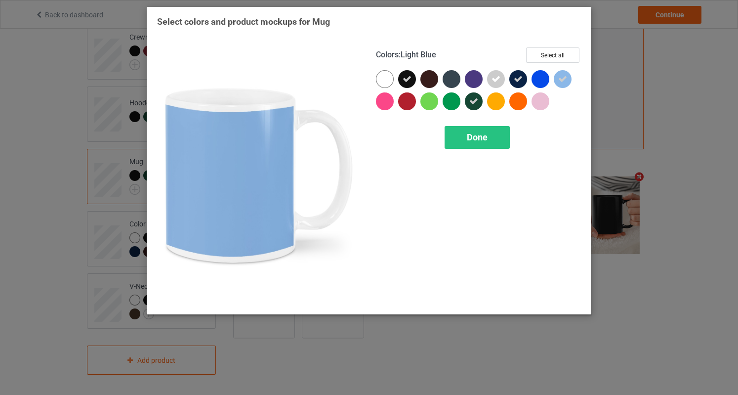
click at [563, 73] on div at bounding box center [563, 79] width 18 height 18
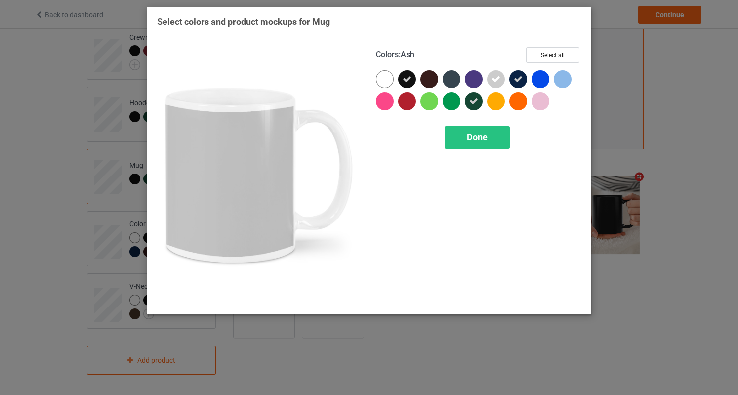
click at [491, 73] on div at bounding box center [496, 79] width 18 height 18
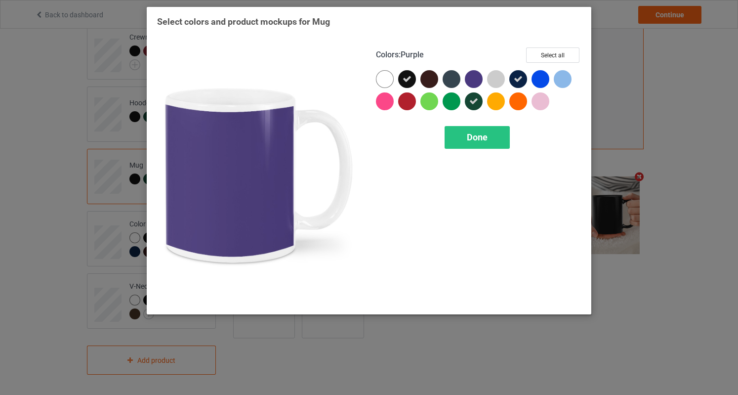
click at [473, 77] on div at bounding box center [474, 79] width 18 height 18
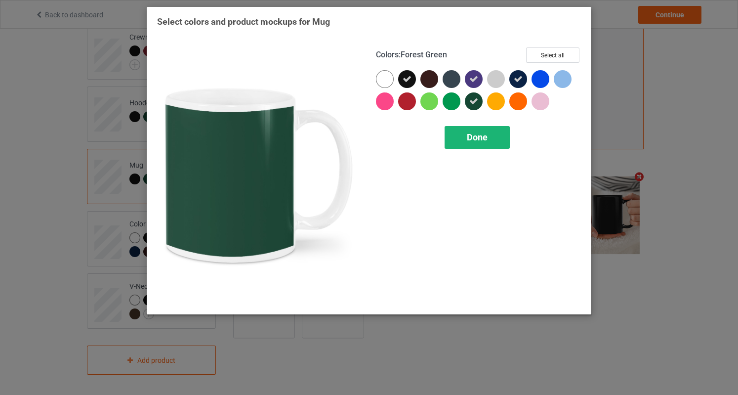
click at [477, 148] on div "Done" at bounding box center [477, 137] width 65 height 23
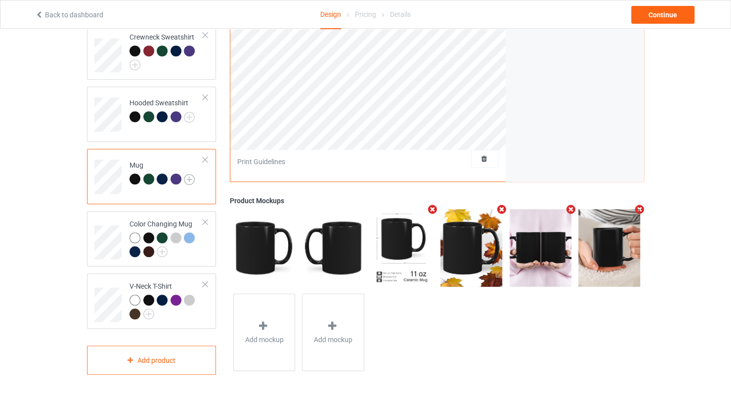
click at [191, 177] on img at bounding box center [189, 179] width 11 height 11
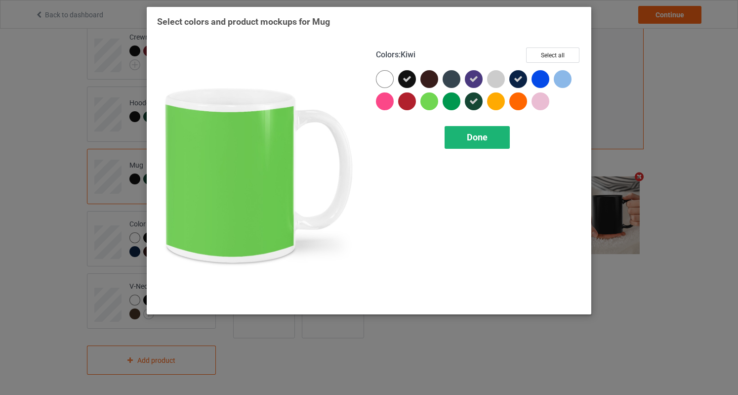
click at [466, 141] on div "Done" at bounding box center [477, 137] width 65 height 23
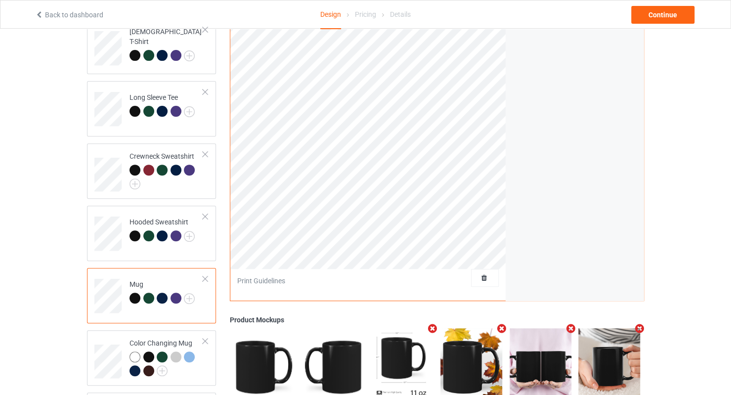
scroll to position [79, 0]
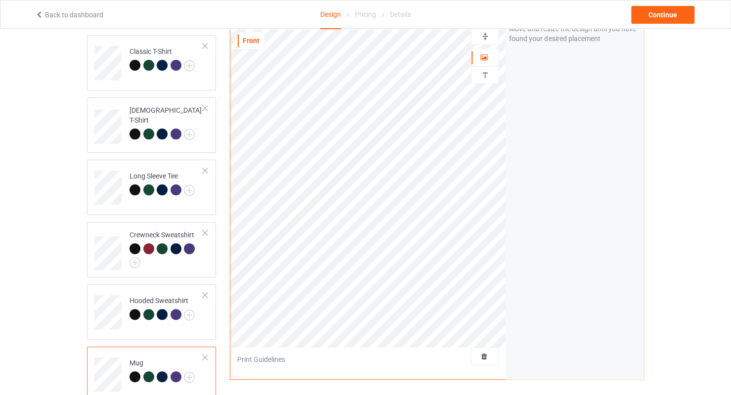
click at [490, 37] on div at bounding box center [484, 36] width 27 height 9
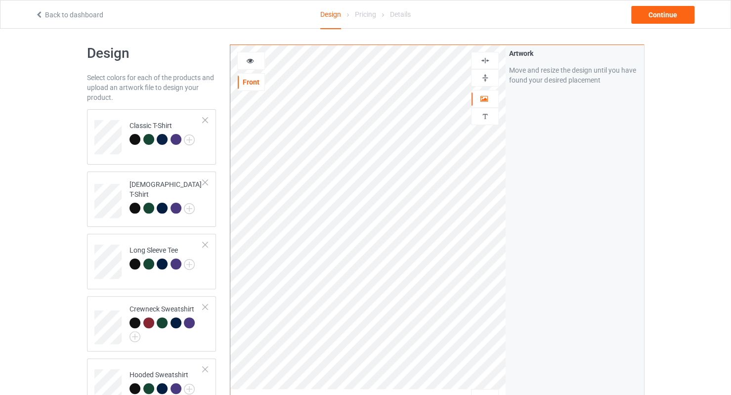
scroll to position [0, 0]
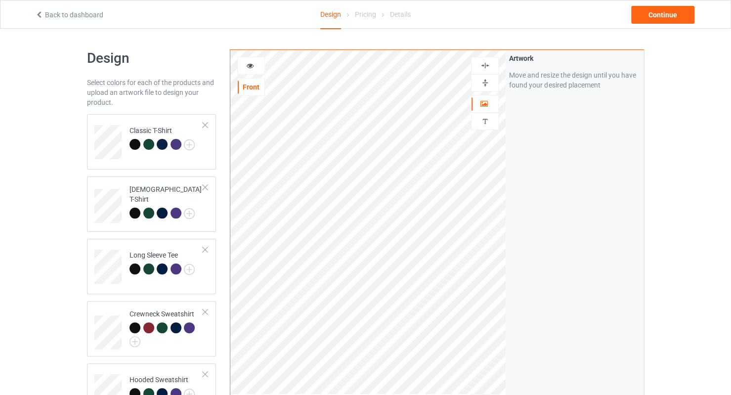
click at [249, 67] on icon at bounding box center [250, 64] width 8 height 7
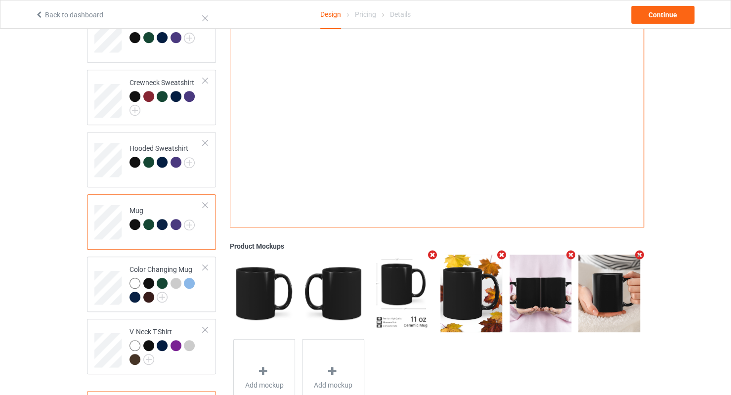
scroll to position [247, 0]
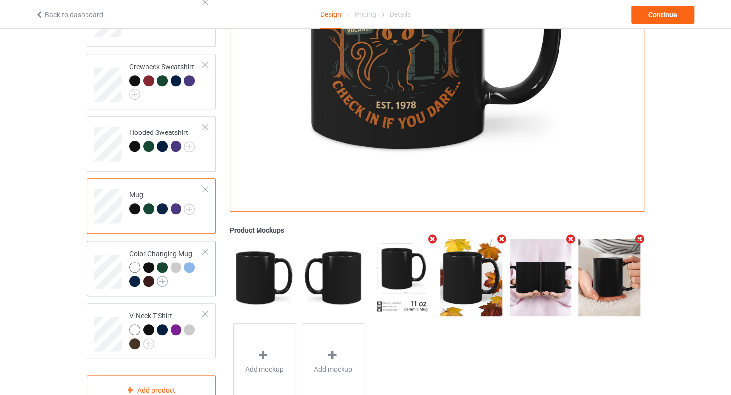
click at [161, 283] on img at bounding box center [162, 281] width 11 height 11
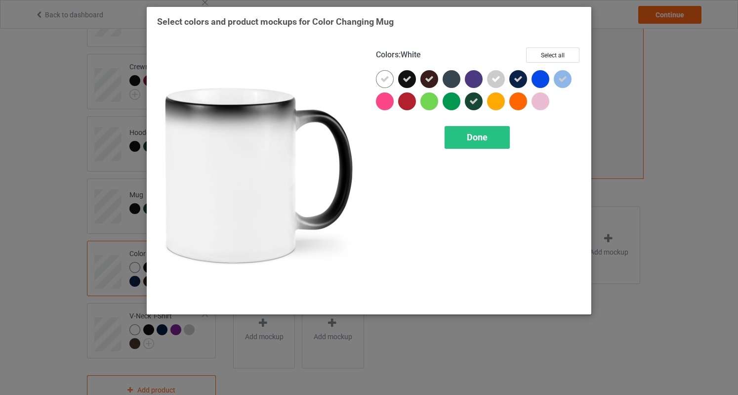
click at [386, 81] on icon at bounding box center [384, 79] width 9 height 9
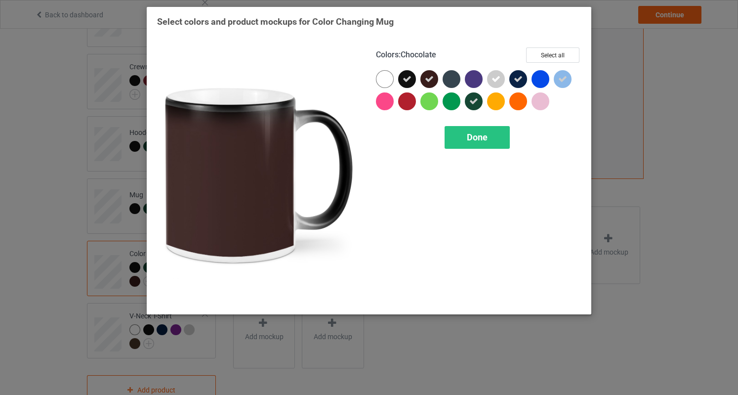
click at [431, 79] on icon at bounding box center [429, 79] width 9 height 9
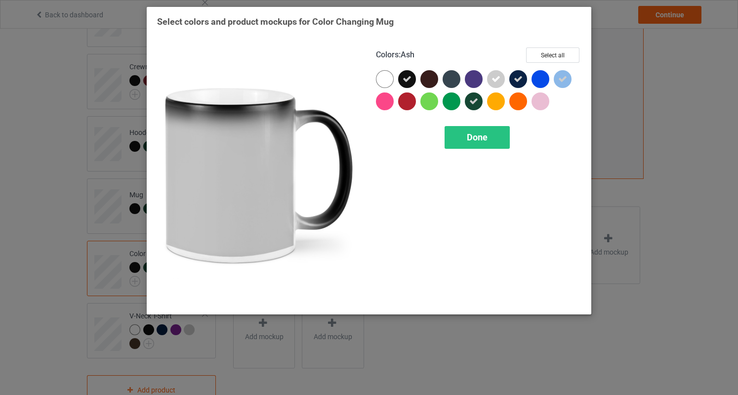
click at [493, 79] on icon at bounding box center [496, 79] width 9 height 9
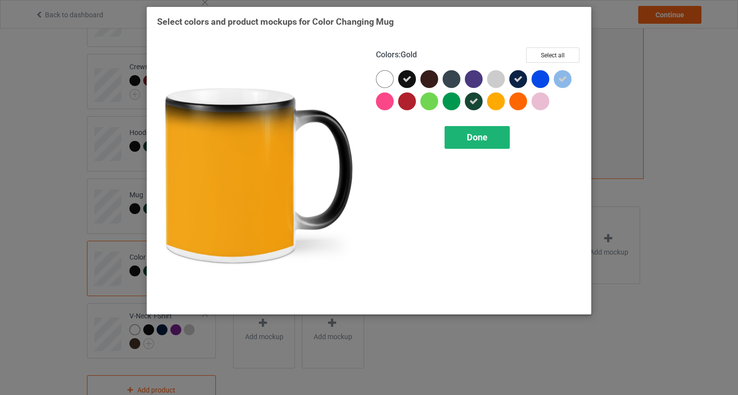
click at [482, 135] on span "Done" at bounding box center [477, 137] width 21 height 10
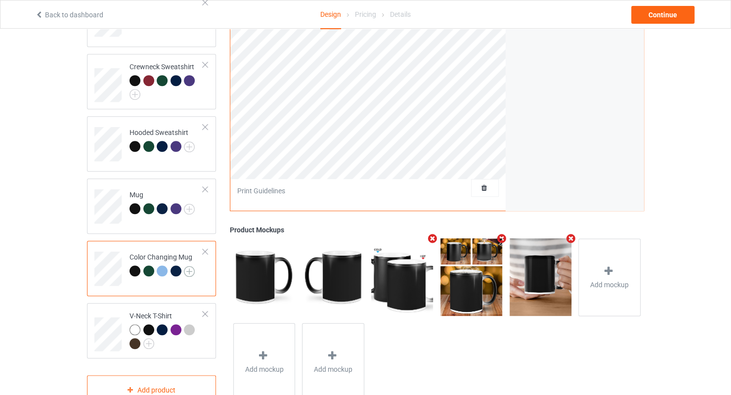
click at [191, 270] on img at bounding box center [189, 271] width 11 height 11
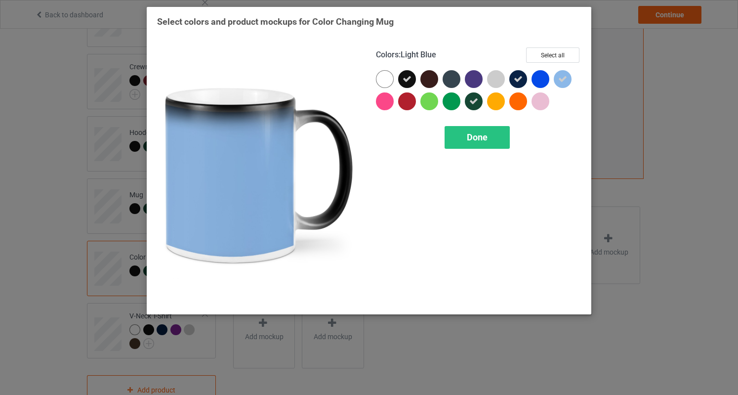
click at [567, 77] on icon at bounding box center [562, 79] width 9 height 9
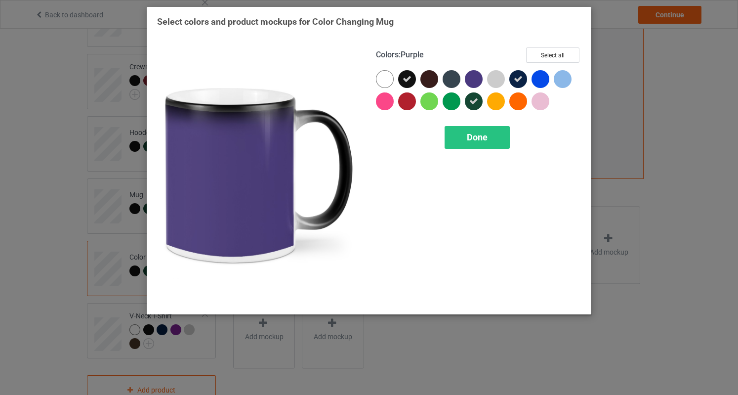
click at [481, 77] on div at bounding box center [474, 79] width 18 height 18
click at [478, 136] on span "Done" at bounding box center [477, 137] width 21 height 10
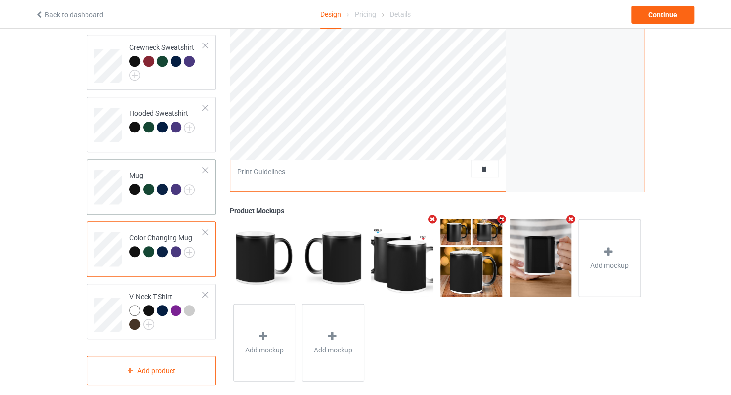
scroll to position [277, 0]
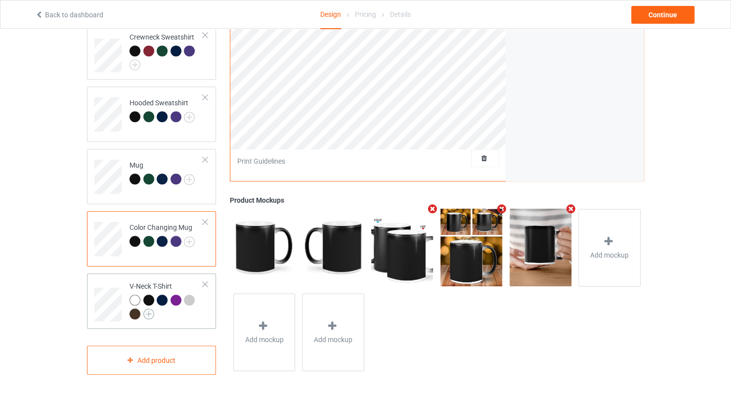
click at [148, 312] on img at bounding box center [148, 313] width 11 height 11
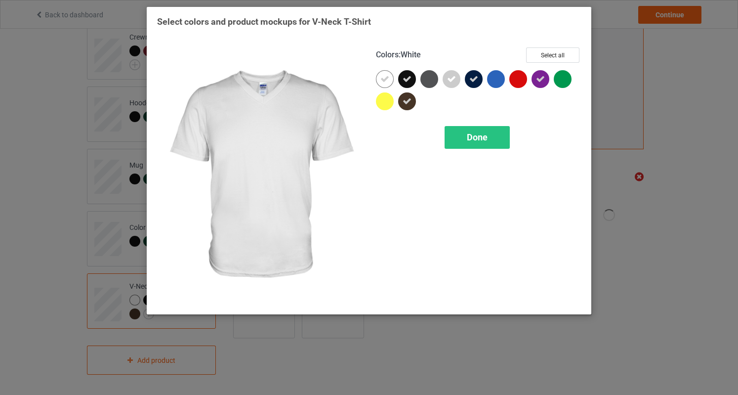
click at [386, 75] on icon at bounding box center [384, 79] width 9 height 9
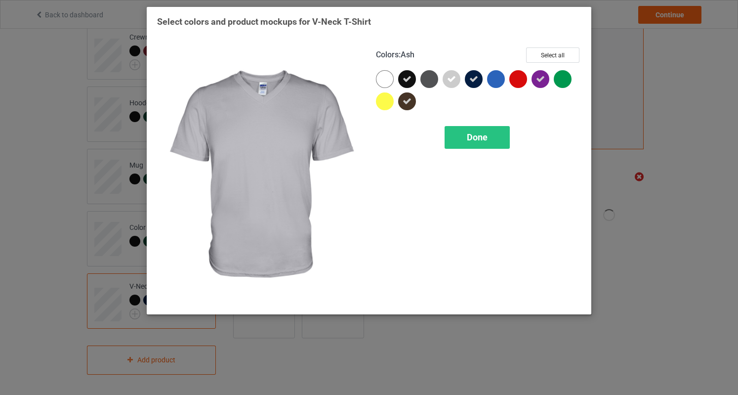
click at [453, 79] on icon at bounding box center [451, 79] width 9 height 9
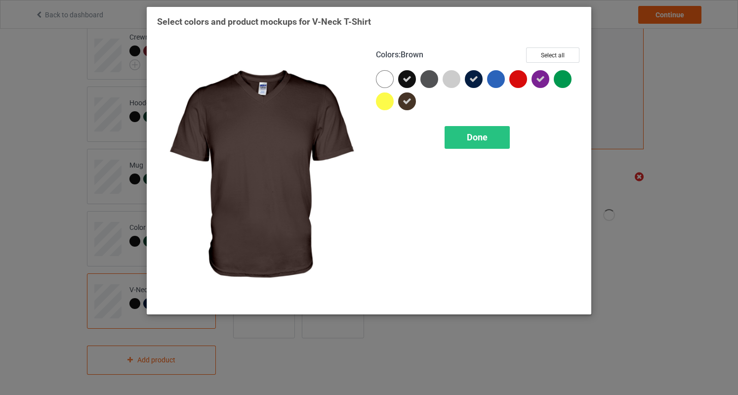
click at [416, 102] on div at bounding box center [409, 103] width 22 height 22
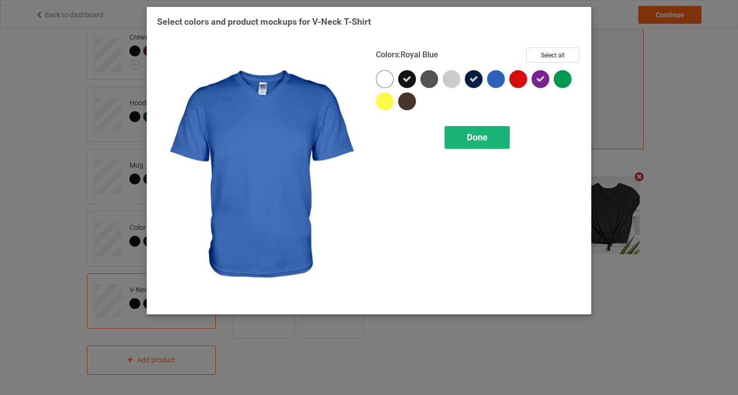
click at [496, 135] on div "Done" at bounding box center [477, 137] width 65 height 23
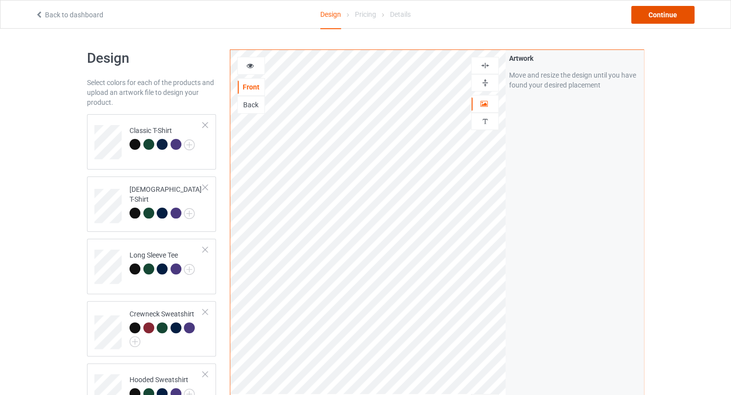
click at [668, 19] on div "Continue" at bounding box center [662, 15] width 63 height 18
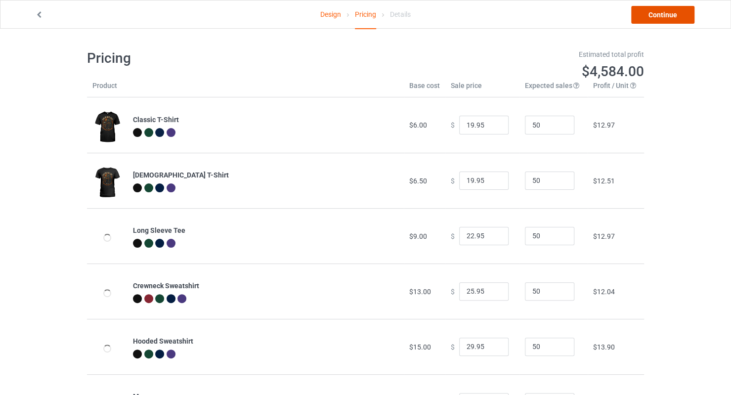
click at [668, 19] on link "Continue" at bounding box center [662, 15] width 63 height 18
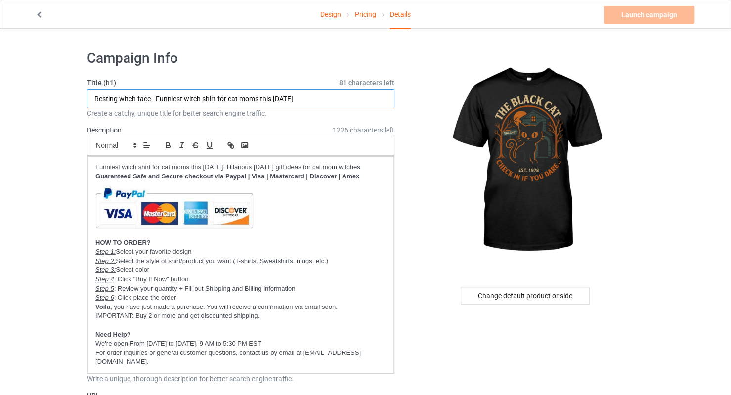
drag, startPoint x: 69, startPoint y: 99, endPoint x: 0, endPoint y: 99, distance: 69.2
click at [176, 97] on input "The black cat motel shirt - Funniest witch shirt for cat moms this [DATE]" at bounding box center [240, 98] width 307 height 19
click at [157, 97] on input "The black cat motel shirt - Checkin if you dare Funniest witch shirt for cat mo…" at bounding box center [240, 98] width 307 height 19
click at [223, 98] on input "The black cat motel Est.1978 shirt - Checkin if you dare Funniest witch shirt f…" at bounding box center [240, 98] width 307 height 19
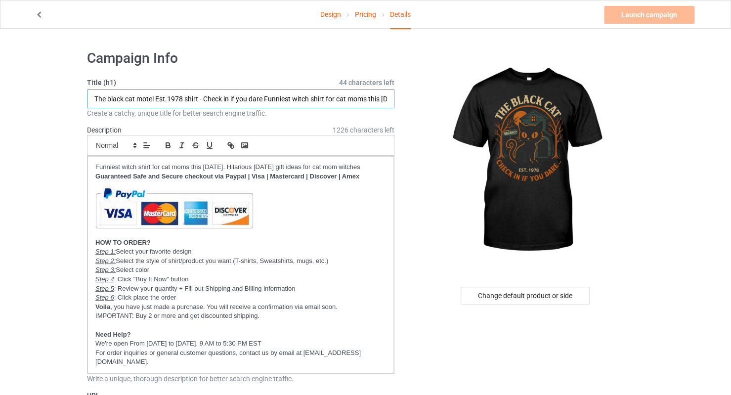
click at [265, 97] on input "The black cat motel Est.1978 shirt - Check in if you dare Funniest witch shirt …" at bounding box center [240, 98] width 307 height 19
click at [275, 98] on input "The black cat motel Est.1978 shirt - Check in if you dare - Funniest witch shir…" at bounding box center [240, 98] width 307 height 19
click at [298, 100] on input "The black cat motel Est.1978 shirt - Check in if you dare - Scariest witch shir…" at bounding box center [240, 98] width 307 height 19
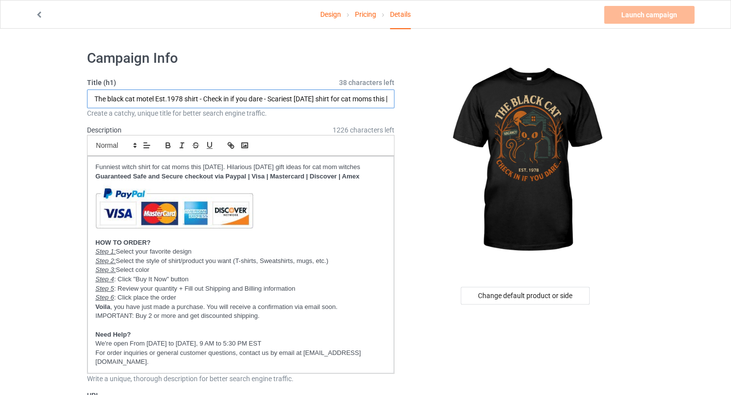
click at [304, 99] on input "The black cat motel Est.1978 shirt - Check in if you dare - Scariest [DATE] shi…" at bounding box center [240, 98] width 307 height 19
drag, startPoint x: 338, startPoint y: 99, endPoint x: 410, endPoint y: 97, distance: 72.1
click at [338, 102] on input "The black cat motel Est.1978 shirt - Check in if you dare - Scariest [DATE] shi…" at bounding box center [240, 98] width 307 height 19
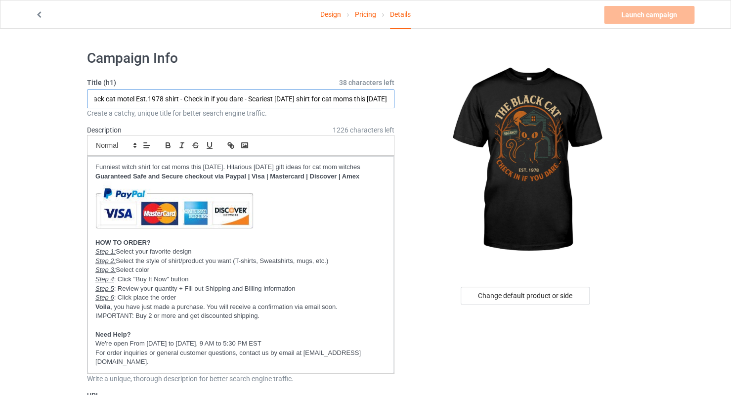
drag, startPoint x: 310, startPoint y: 98, endPoint x: 391, endPoint y: 99, distance: 81.0
click at [391, 99] on input "The black cat motel Est.1978 shirt - Check in if you dare - Scariest [DATE] shi…" at bounding box center [240, 98] width 307 height 19
drag, startPoint x: 252, startPoint y: 96, endPoint x: 424, endPoint y: 98, distance: 171.4
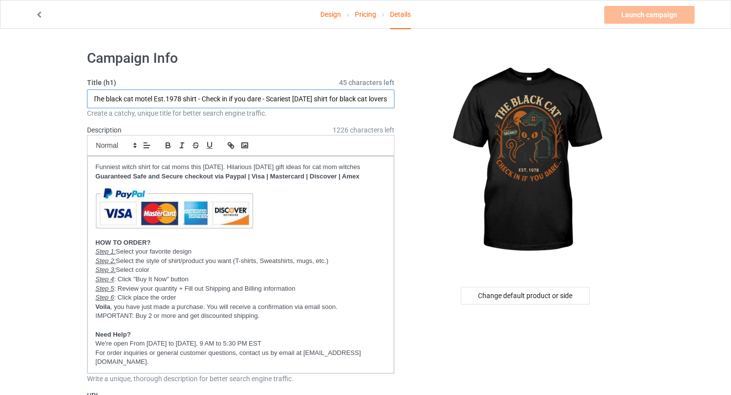
type input "The black cat motel Est.1978 shirt - Check in if you dare - Scariest [DATE] shi…"
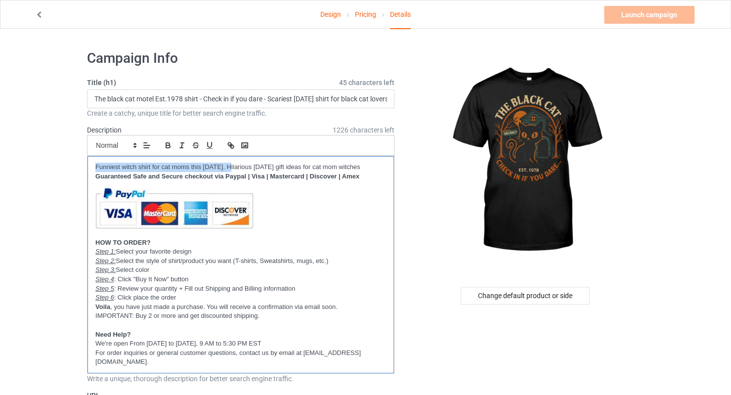
drag, startPoint x: 231, startPoint y: 164, endPoint x: 69, endPoint y: 156, distance: 162.2
click at [237, 164] on p "Scariest [DATE] shirt for black cat lovers. Hilarious [DATE] gift ideas for cat…" at bounding box center [240, 167] width 291 height 9
click at [360, 163] on p "Scariest [DATE] shirt for black cat lovers. Spooky [DATE] gift ideas for cat mo…" at bounding box center [240, 167] width 291 height 9
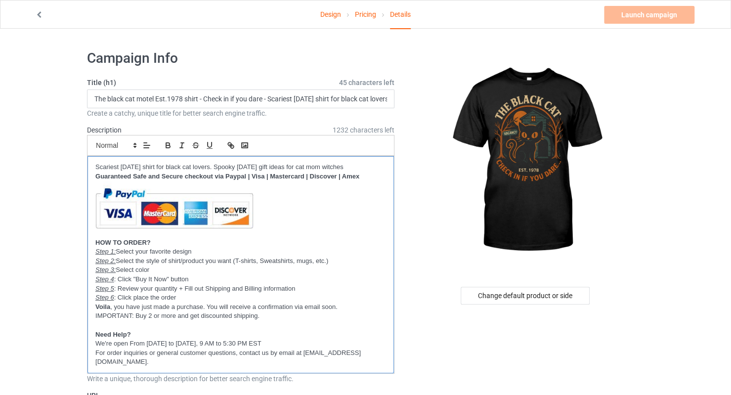
click at [360, 163] on p "Scariest [DATE] shirt for black cat lovers. Spooky [DATE] gift ideas for cat mo…" at bounding box center [240, 167] width 291 height 9
click at [311, 165] on p "Scariest [DATE] shirt for black cat lovers. Spooky [DATE] gift ideas for cat mom" at bounding box center [240, 167] width 291 height 9
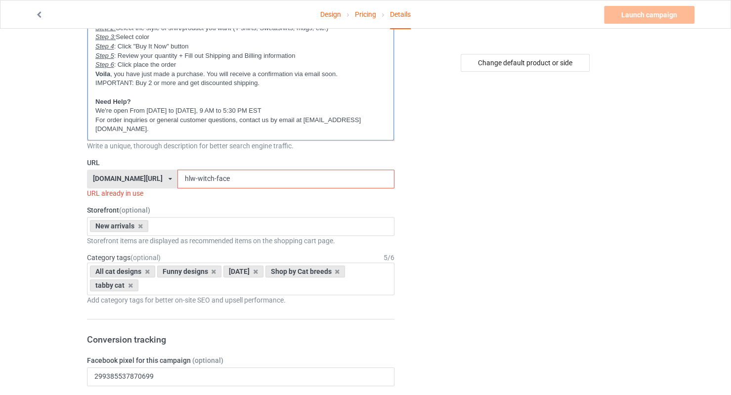
scroll to position [346, 0]
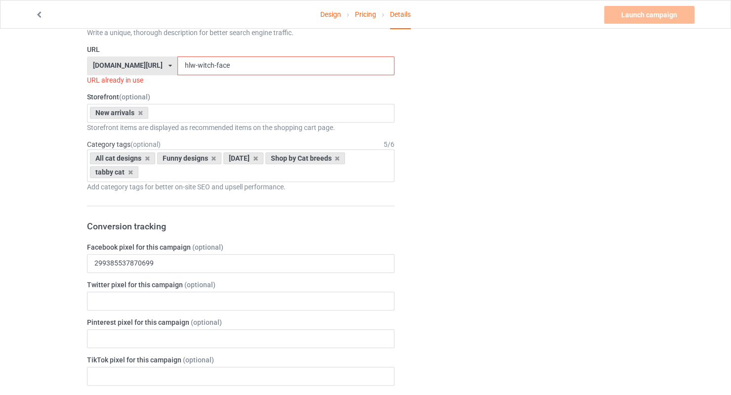
drag, startPoint x: 192, startPoint y: 52, endPoint x: 275, endPoint y: 52, distance: 83.0
click at [275, 56] on input "hlw-witch-face" at bounding box center [285, 65] width 216 height 19
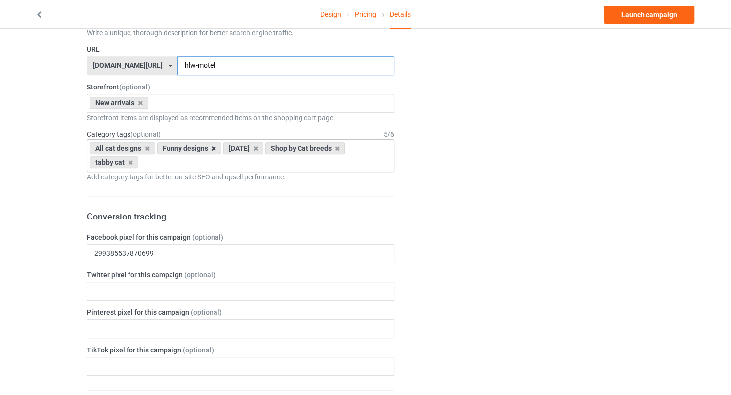
type input "hlw-motel"
click at [213, 145] on icon at bounding box center [213, 148] width 5 height 6
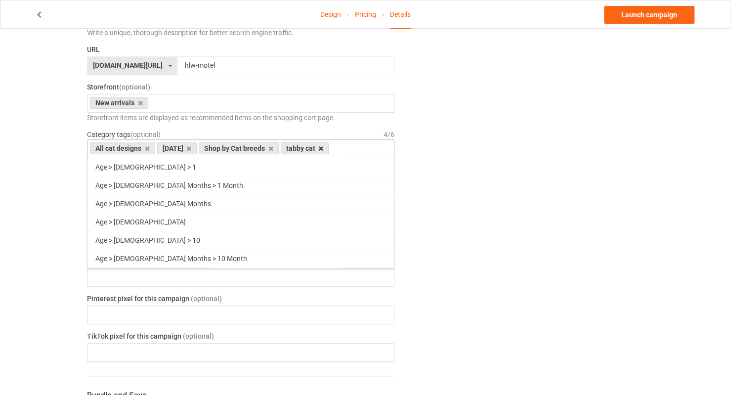
click at [323, 145] on icon at bounding box center [320, 148] width 5 height 6
click at [331, 139] on div "All cat designs [DATE] Shop by Cat breeds Age > [DEMOGRAPHIC_DATA] > 1 Age > [D…" at bounding box center [240, 148] width 307 height 19
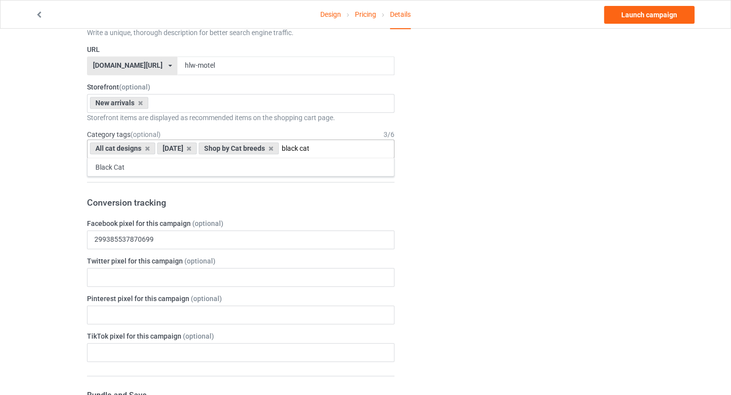
type input "black cat"
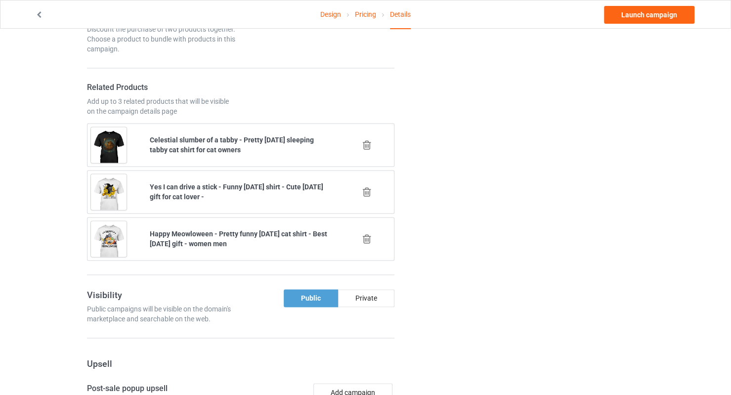
scroll to position [741, 0]
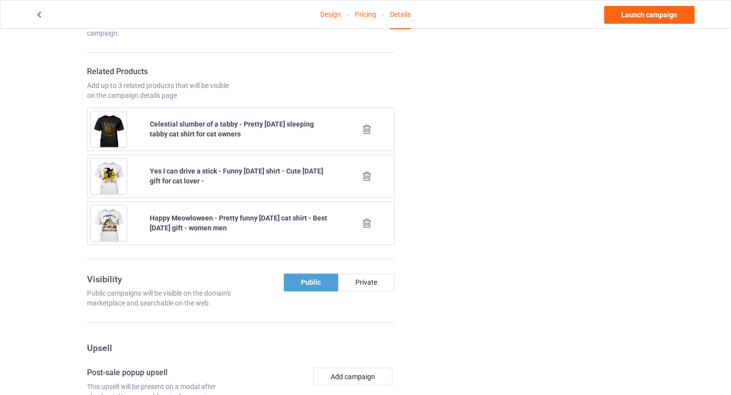
click at [365, 124] on icon at bounding box center [367, 129] width 12 height 10
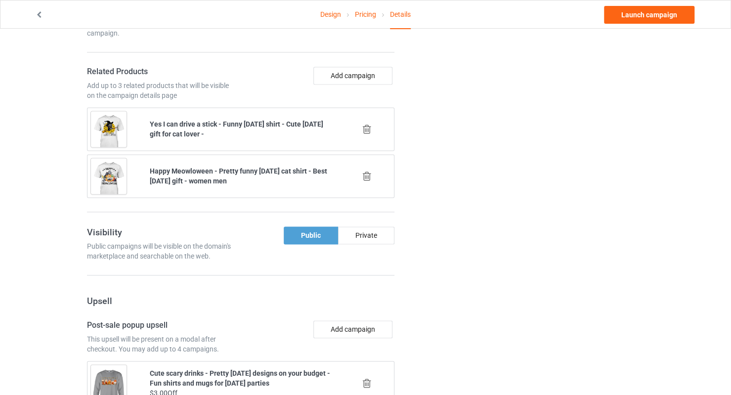
click at [365, 124] on icon at bounding box center [367, 129] width 12 height 10
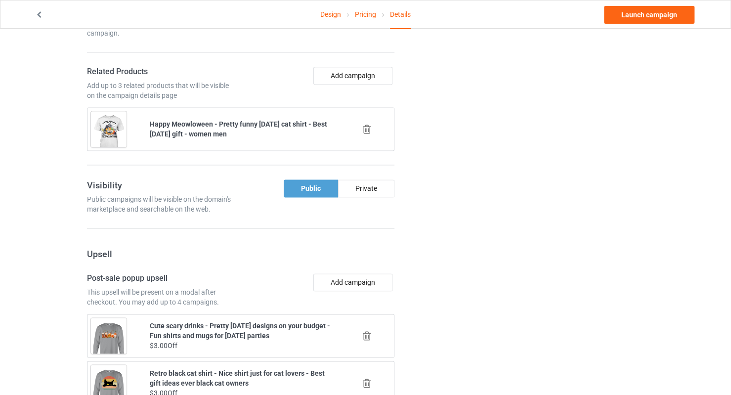
click at [365, 124] on icon at bounding box center [367, 129] width 12 height 10
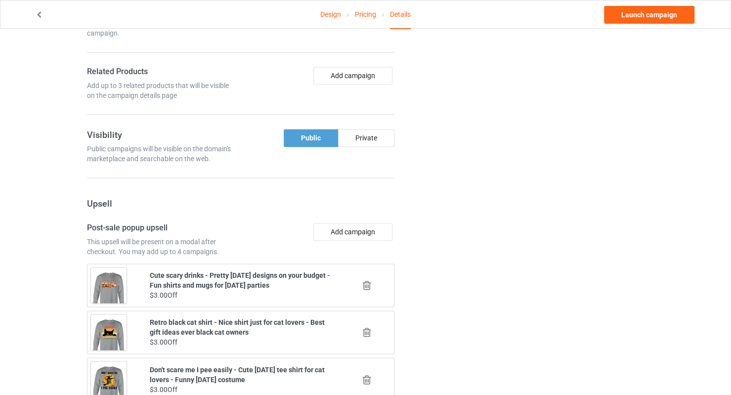
scroll to position [642, 0]
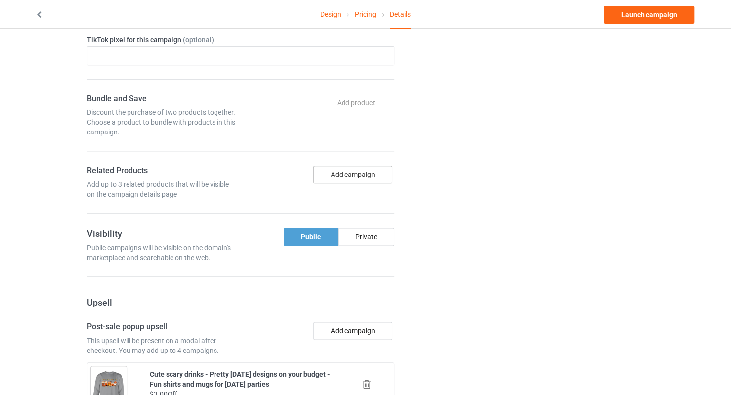
click at [378, 166] on button "Add campaign" at bounding box center [352, 175] width 79 height 18
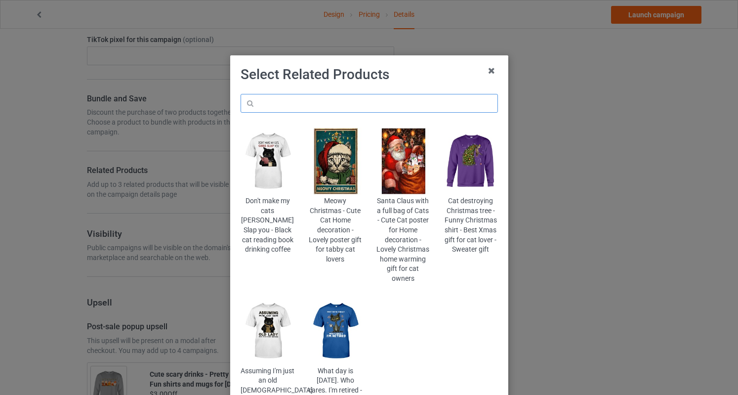
click at [330, 101] on input "text" at bounding box center [369, 103] width 257 height 19
click at [262, 94] on input "text" at bounding box center [369, 103] width 257 height 19
paste input "hlw-spooky-tape"
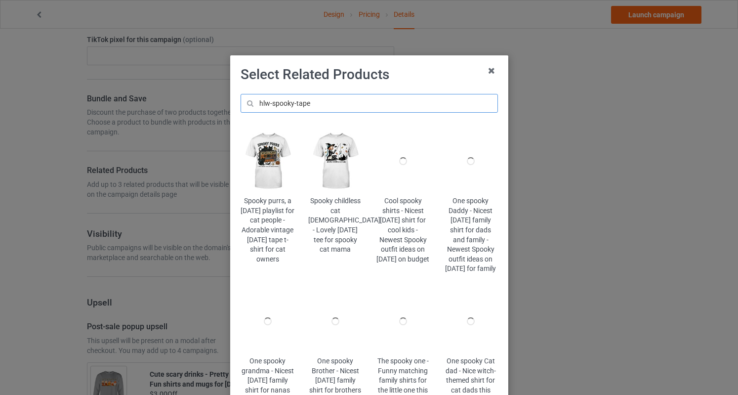
type input "hlw-spooky-tape"
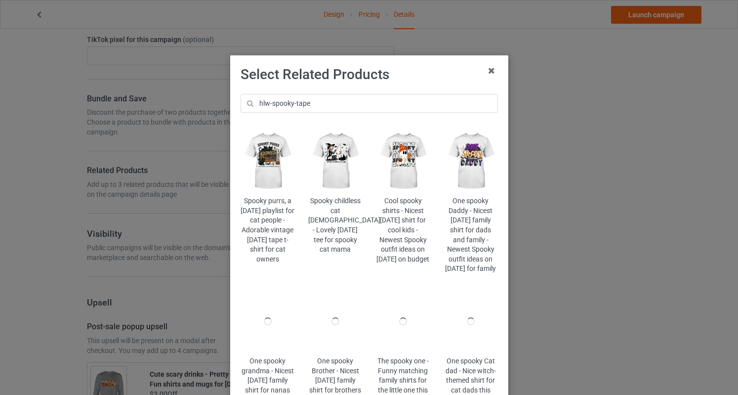
click at [275, 165] on img at bounding box center [268, 160] width 54 height 67
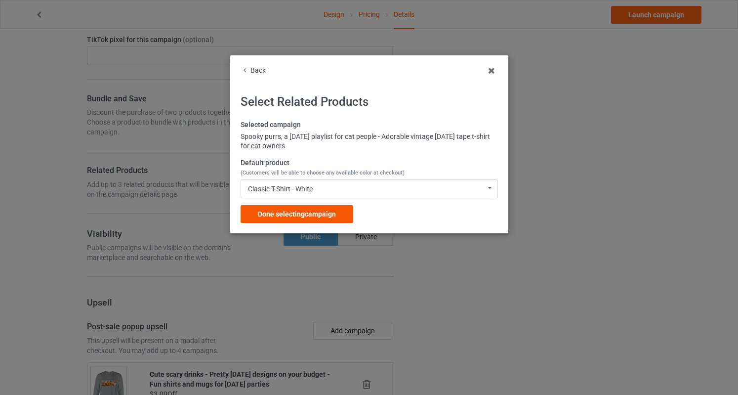
click at [299, 214] on span "Done selecting campaign" at bounding box center [297, 214] width 78 height 8
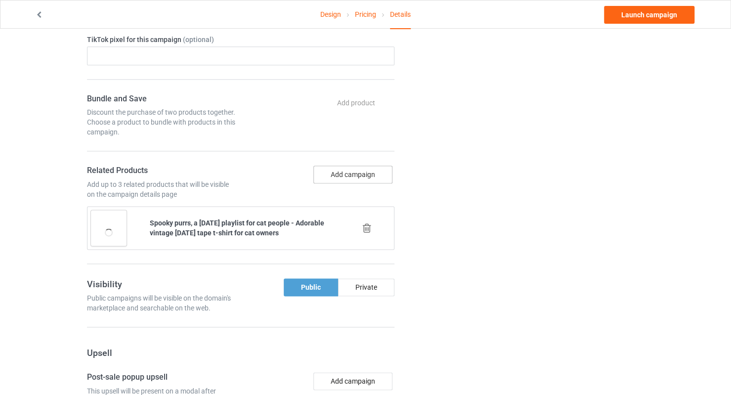
click at [369, 166] on button "Add campaign" at bounding box center [352, 175] width 79 height 18
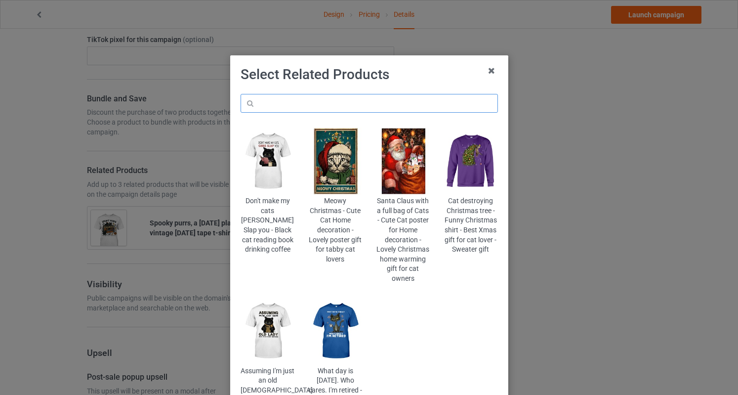
click at [287, 103] on input "text" at bounding box center [369, 103] width 257 height 19
paste input "hlw-scream"
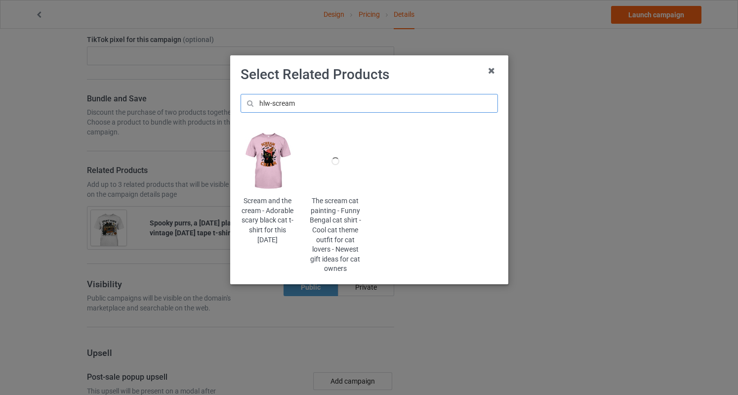
type input "hlw-scream"
click at [275, 162] on img at bounding box center [268, 160] width 54 height 67
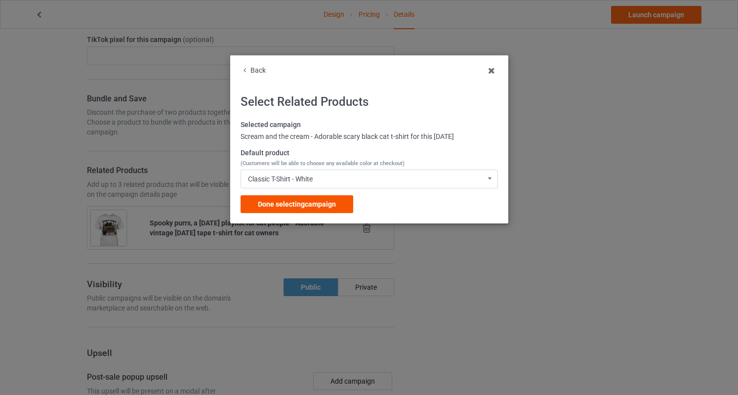
click at [305, 201] on span "Done selecting campaign" at bounding box center [297, 204] width 78 height 8
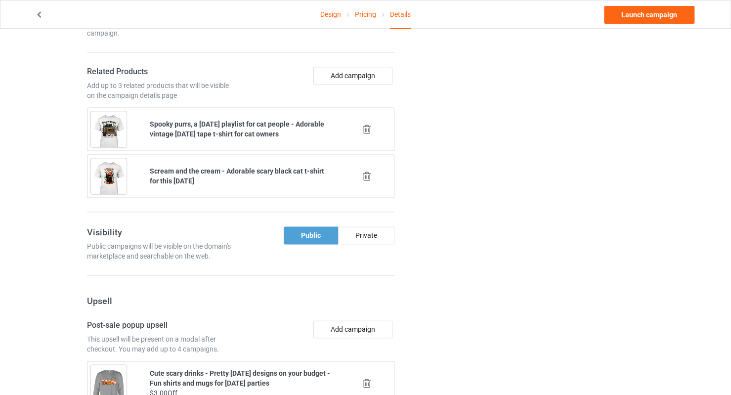
scroll to position [692, 0]
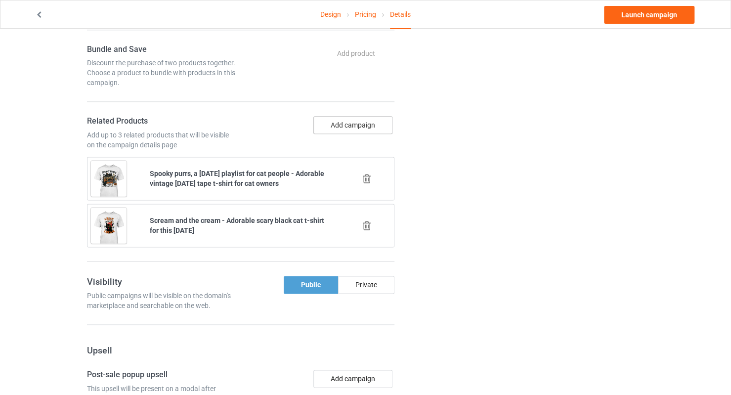
click at [375, 116] on button "Add campaign" at bounding box center [352, 125] width 79 height 18
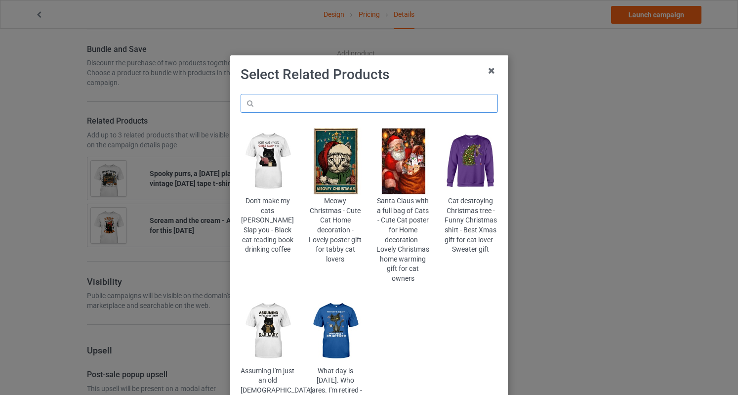
click at [291, 103] on input "text" at bounding box center [369, 103] width 257 height 19
paste input "hlw-whiskers-withered"
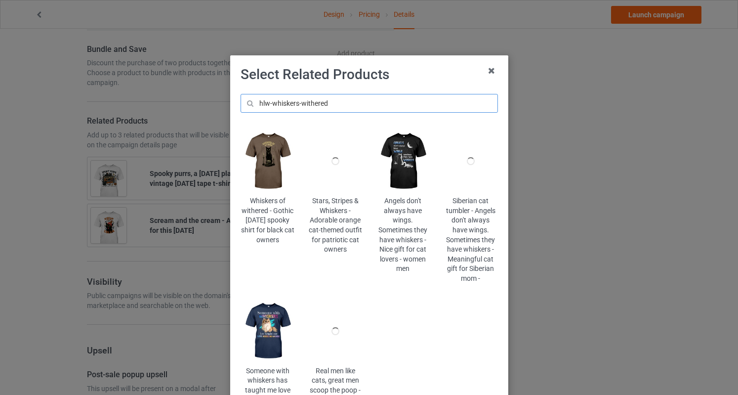
type input "hlw-whiskers-withered"
click at [280, 164] on img at bounding box center [268, 160] width 54 height 67
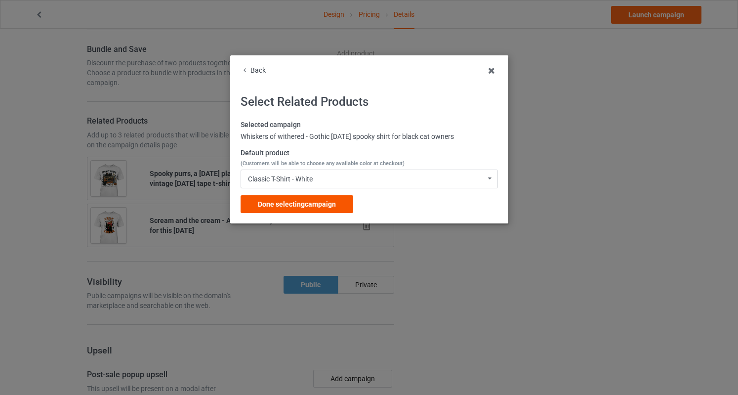
click at [299, 211] on div "Done selecting campaign" at bounding box center [297, 204] width 113 height 18
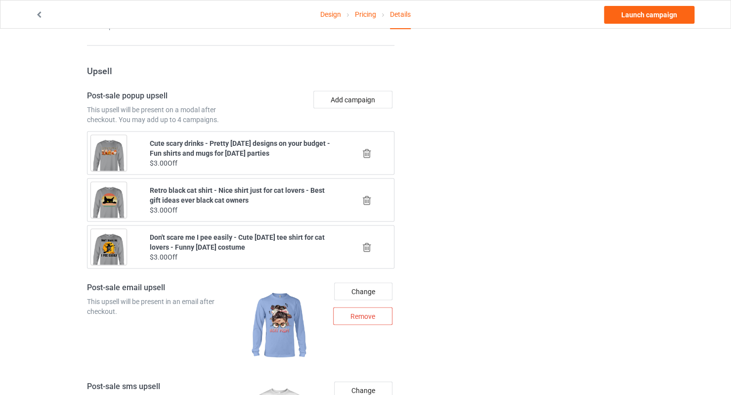
scroll to position [1019, 0]
click at [368, 147] on icon at bounding box center [367, 152] width 12 height 10
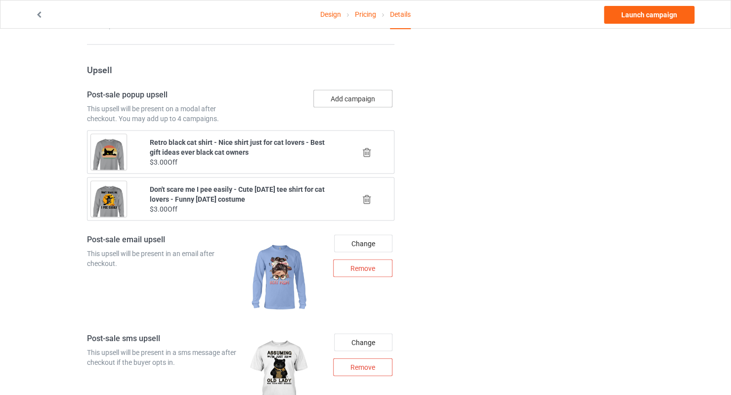
click at [365, 89] on button "Add campaign" at bounding box center [352, 98] width 79 height 18
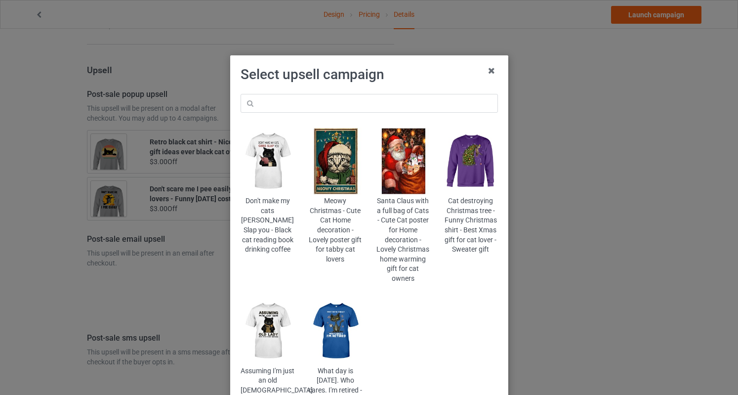
click at [168, 63] on div "Select upsell campaign Don't make my cats [PERSON_NAME] Slap you - Black cat re…" at bounding box center [369, 197] width 738 height 395
click at [409, 104] on input "text" at bounding box center [369, 103] width 257 height 19
paste input "hlw-autumn-witch"
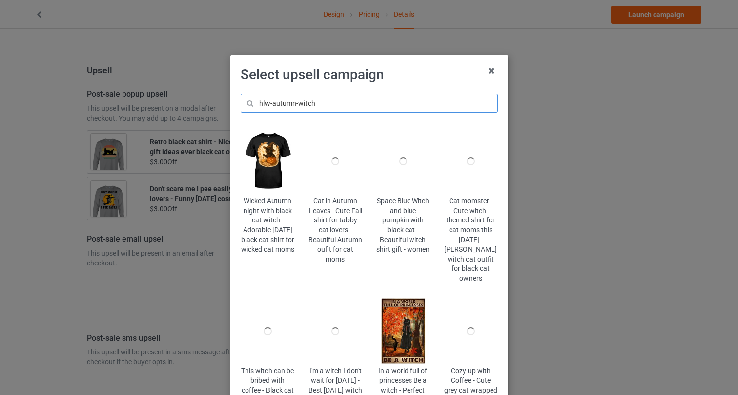
type input "hlw-autumn-witch"
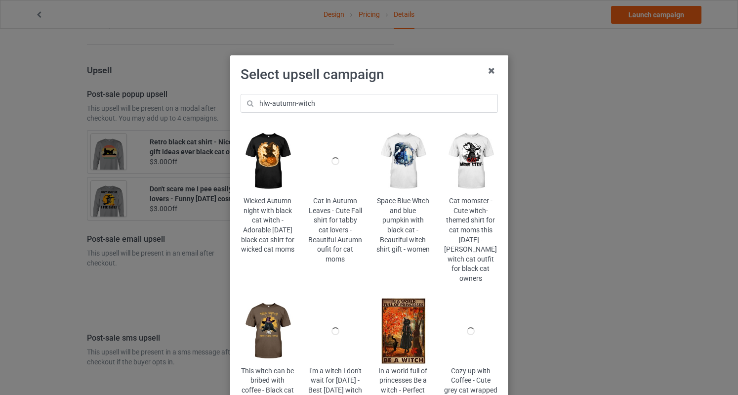
click at [264, 165] on img at bounding box center [268, 160] width 54 height 67
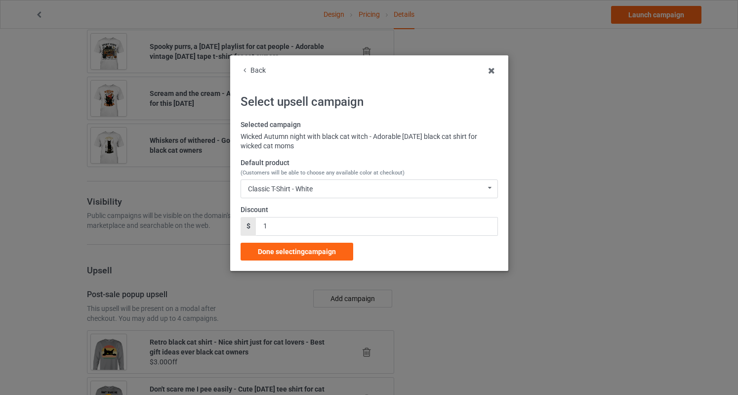
scroll to position [1019, 0]
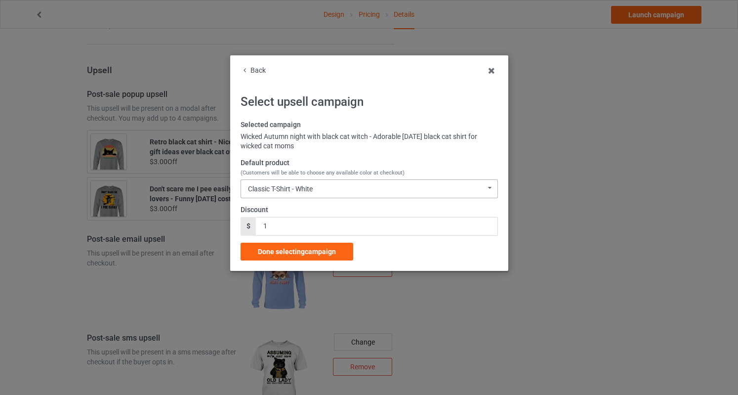
click at [308, 194] on div "Classic T-Shirt - White Classic T-Shirt - White Classic T-Shirt - Black Classic…" at bounding box center [369, 188] width 257 height 19
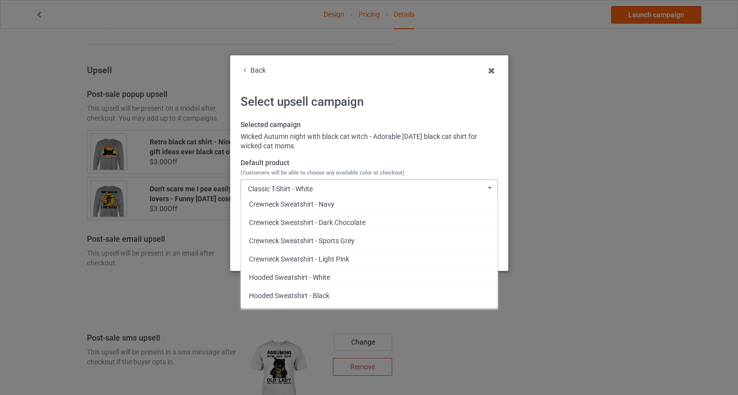
scroll to position [482, 0]
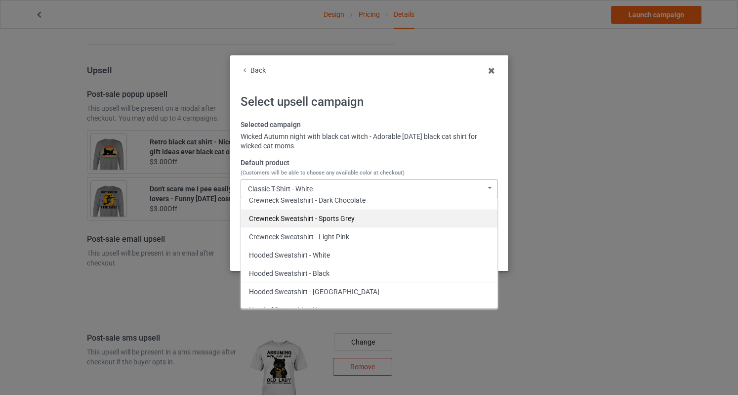
click at [357, 213] on div "Crewneck Sweatshirt - Sports Grey" at bounding box center [369, 218] width 256 height 18
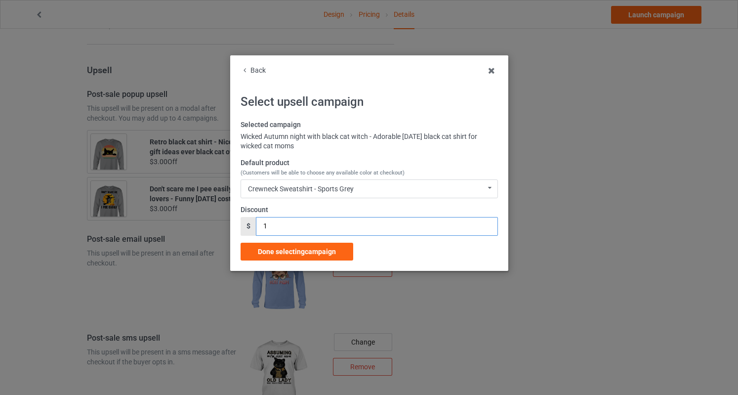
drag, startPoint x: 231, startPoint y: 225, endPoint x: 225, endPoint y: 225, distance: 5.9
click at [225, 225] on div "Back Select upsell campaign Selected campaign Wicked Autumn night with black ca…" at bounding box center [369, 197] width 738 height 395
type input "3"
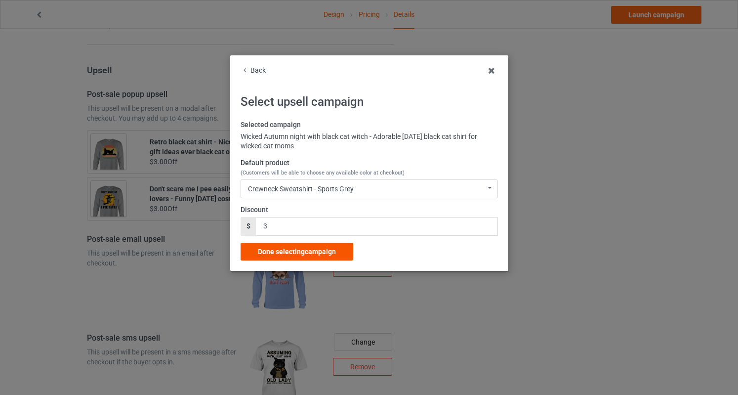
click at [305, 249] on span "Done selecting campaign" at bounding box center [297, 252] width 78 height 8
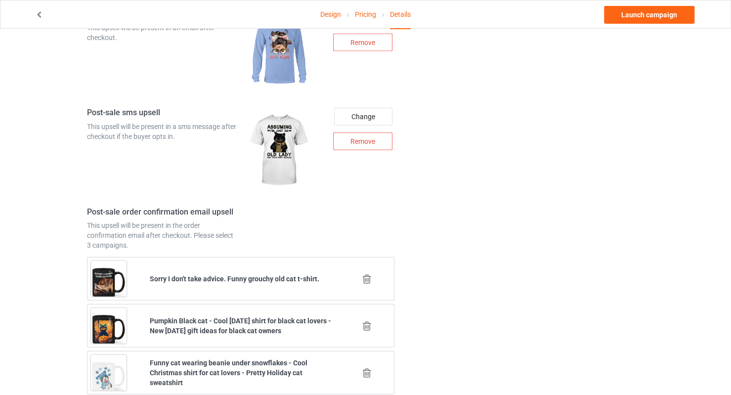
scroll to position [1352, 0]
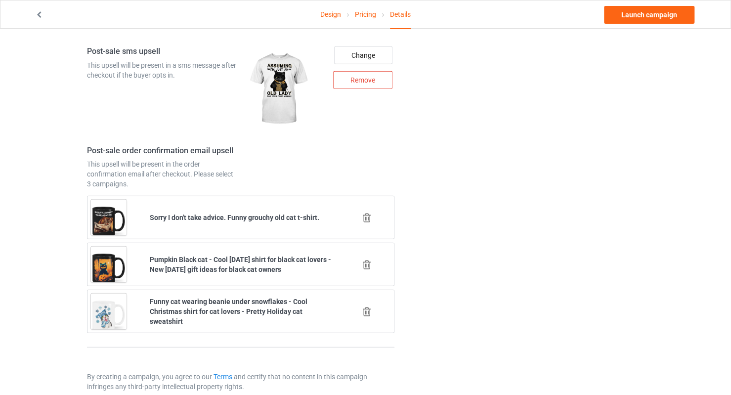
click at [370, 212] on icon at bounding box center [367, 217] width 12 height 10
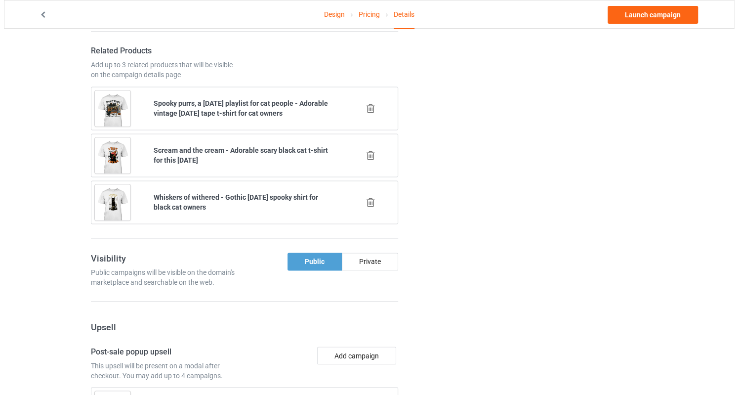
scroll to position [1305, 0]
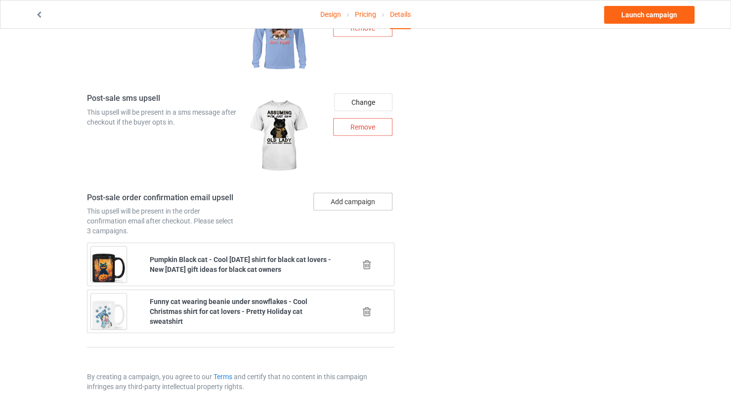
click at [359, 193] on button "Add campaign" at bounding box center [352, 202] width 79 height 18
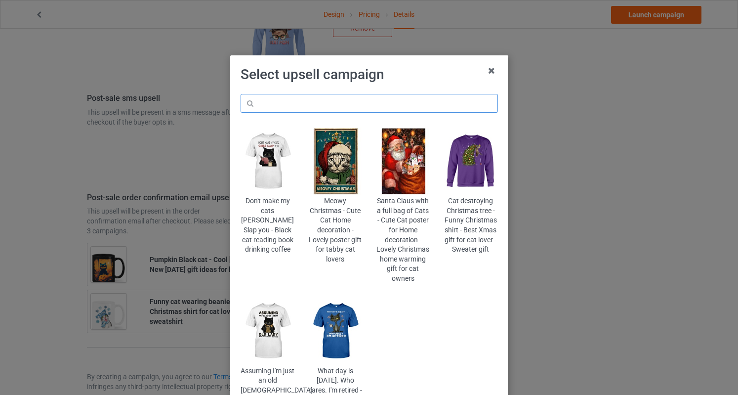
click at [343, 102] on input "text" at bounding box center [369, 103] width 257 height 19
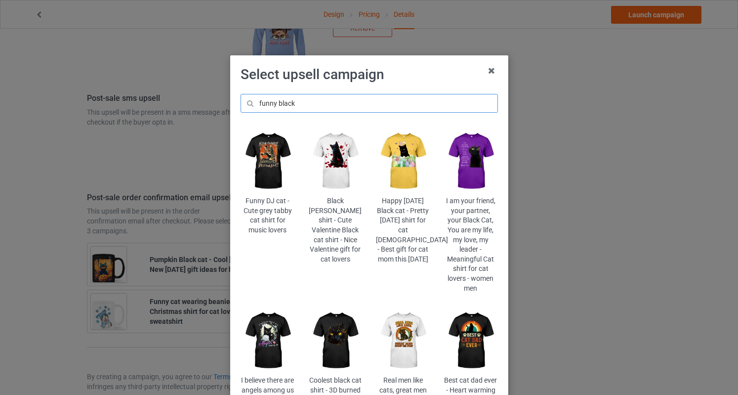
click at [304, 108] on input "funny black" at bounding box center [369, 103] width 257 height 19
click at [272, 102] on input "funny black" at bounding box center [369, 103] width 257 height 19
click at [270, 101] on input "funny black" at bounding box center [369, 103] width 257 height 19
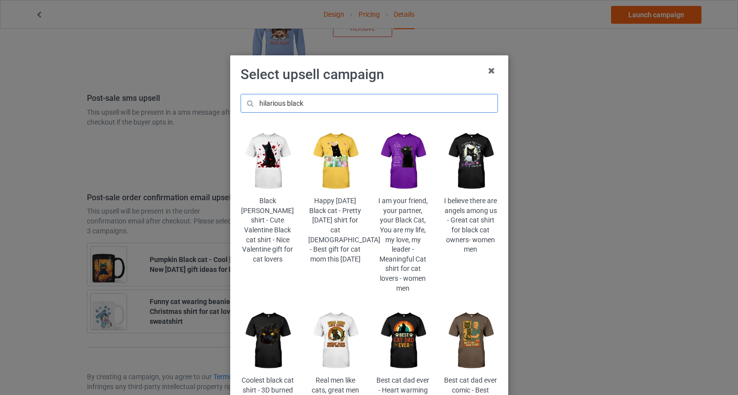
drag, startPoint x: 305, startPoint y: 98, endPoint x: 176, endPoint y: 96, distance: 129.5
click at [176, 96] on div "Select upsell campaign hilarious black Black [PERSON_NAME] shirt - Cute Valenti…" at bounding box center [369, 197] width 738 height 395
paste input "cms-grumpy-cat"
type input "cms-grumpy-cat"
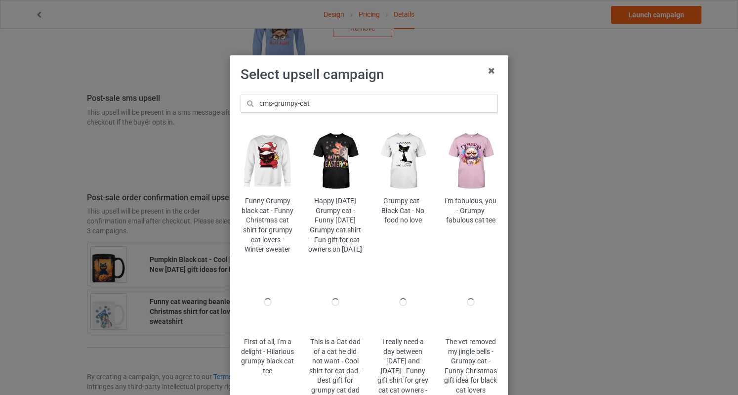
click at [285, 151] on img at bounding box center [268, 160] width 54 height 67
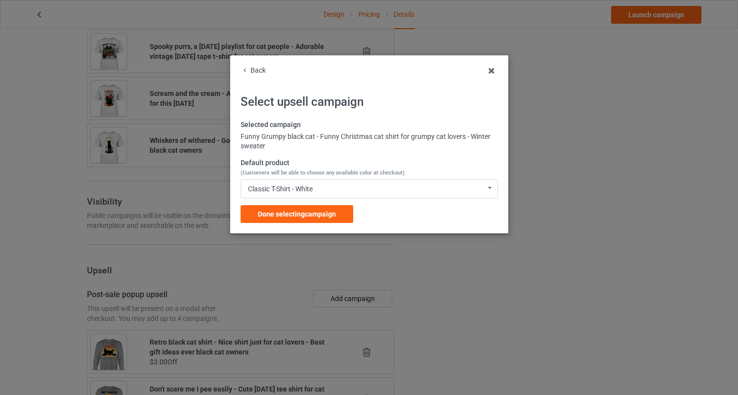
scroll to position [1305, 0]
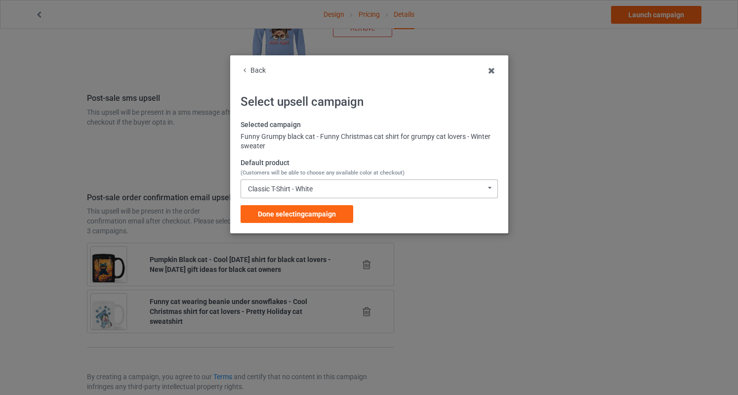
click at [317, 187] on div "Classic T-Shirt - White Classic T-Shirt - White Classic T-Shirt - [PERSON_NAME]…" at bounding box center [369, 188] width 257 height 19
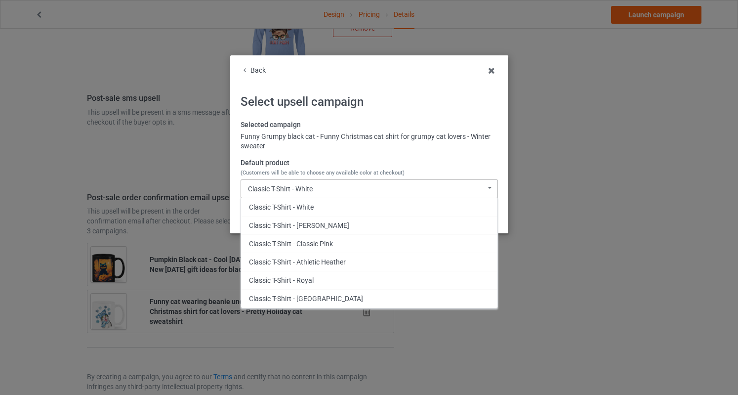
scroll to position [805, 0]
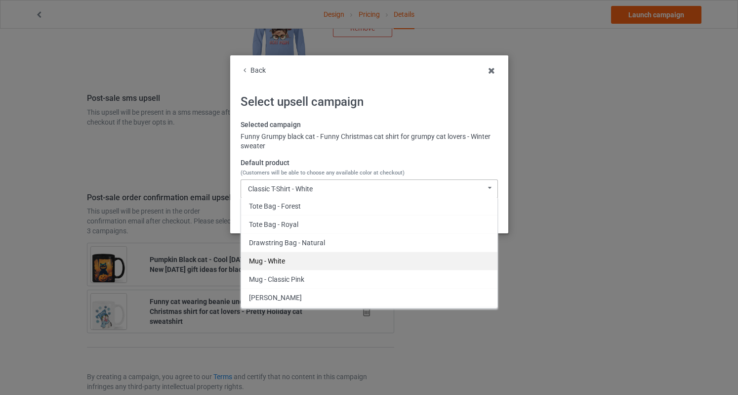
click at [281, 255] on div "Mug - White" at bounding box center [369, 260] width 256 height 18
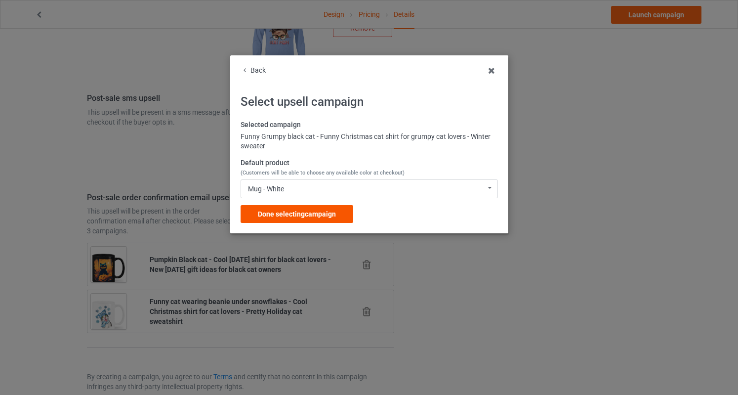
click at [304, 216] on span "Done selecting campaign" at bounding box center [297, 214] width 78 height 8
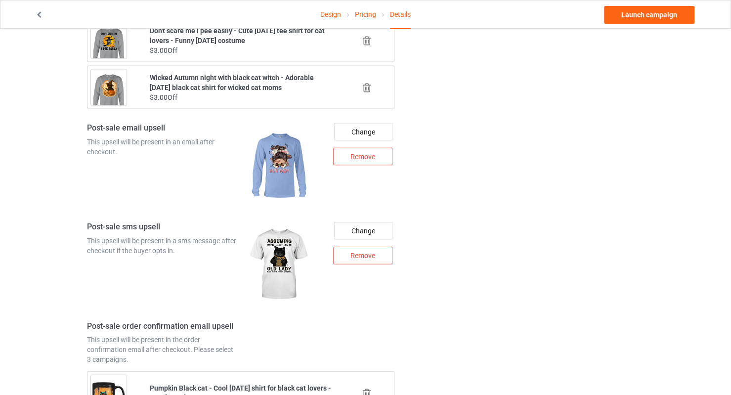
scroll to position [1352, 0]
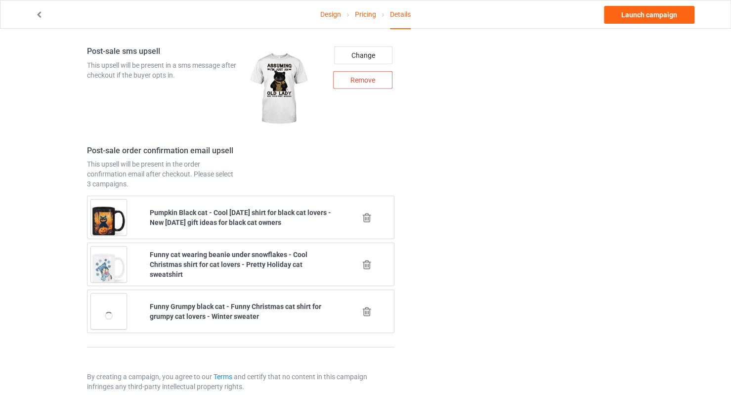
click at [368, 259] on icon at bounding box center [367, 264] width 12 height 10
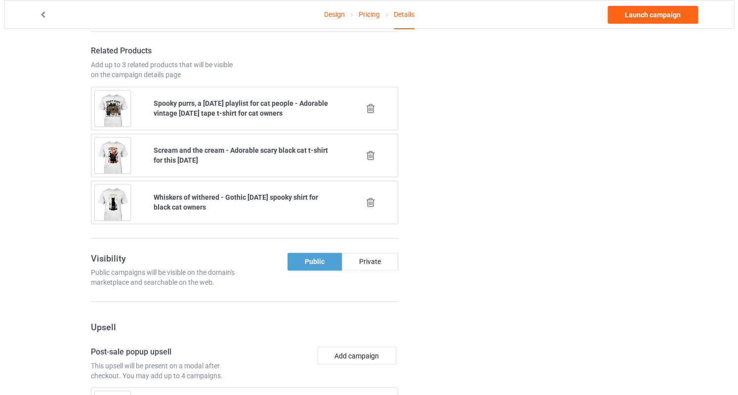
scroll to position [1305, 0]
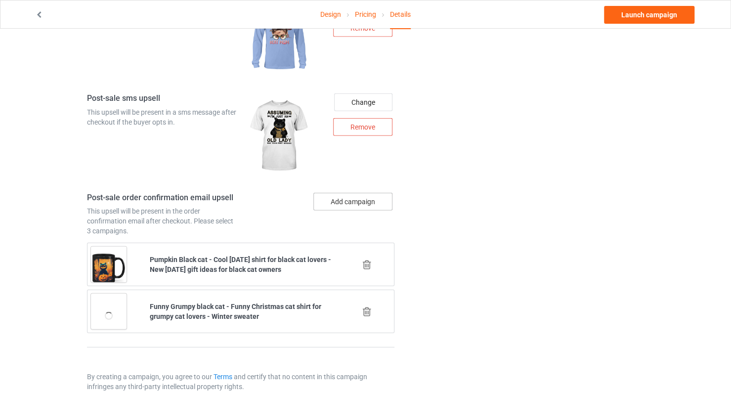
click at [359, 193] on button "Add campaign" at bounding box center [352, 202] width 79 height 18
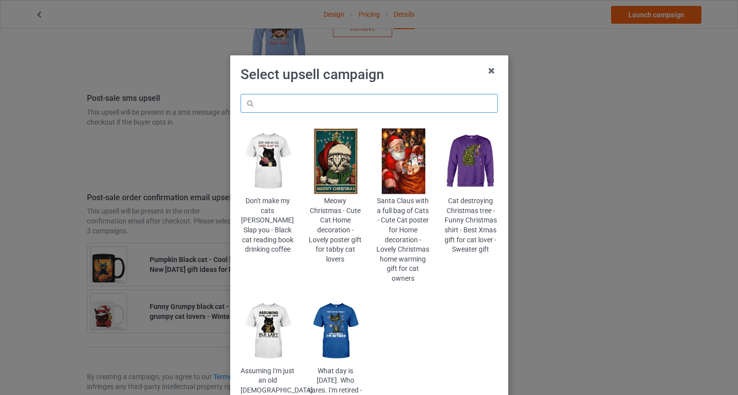
click at [264, 111] on input "text" at bounding box center [369, 103] width 257 height 19
paste input "grumpy-coffee"
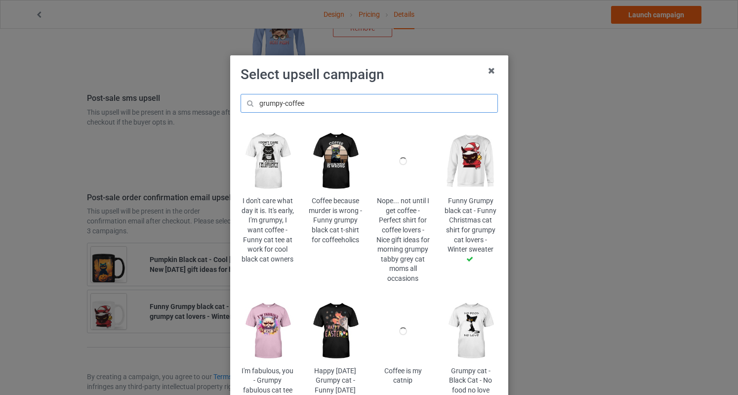
type input "grumpy-coffee"
click at [275, 158] on img at bounding box center [268, 160] width 54 height 67
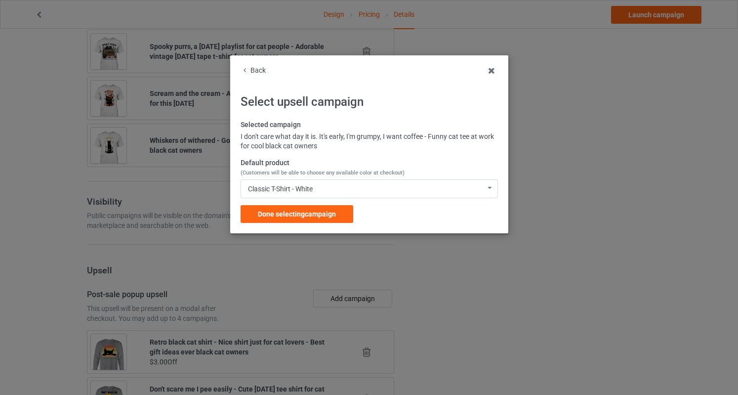
scroll to position [1305, 0]
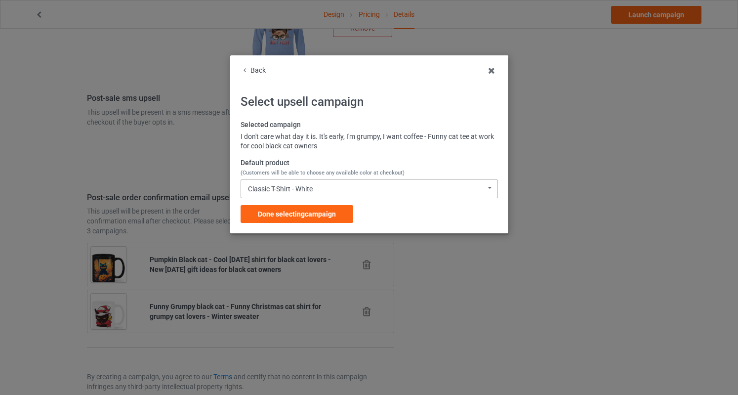
click at [318, 187] on div "Classic T-Shirt - White Classic T-Shirt - White Classic T-Shirt - Classic Pink …" at bounding box center [369, 188] width 257 height 19
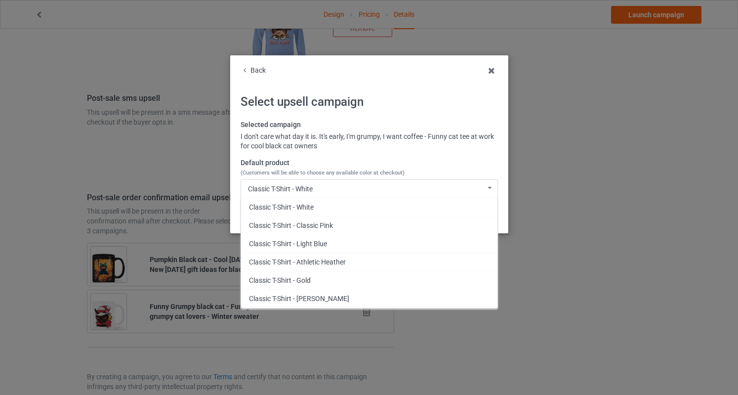
scroll to position [497, 0]
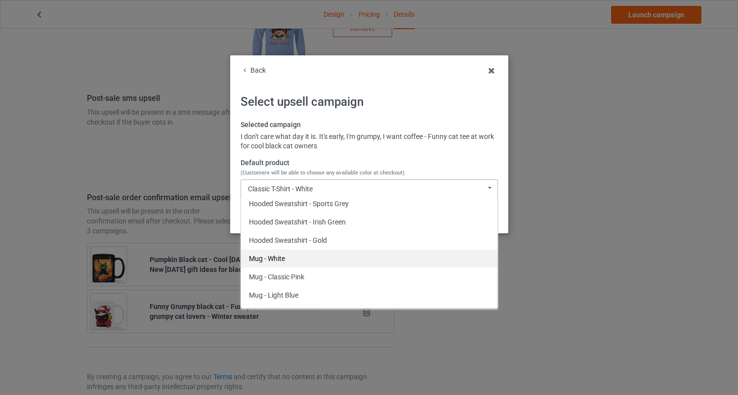
click at [282, 257] on div "Mug - White" at bounding box center [369, 258] width 256 height 18
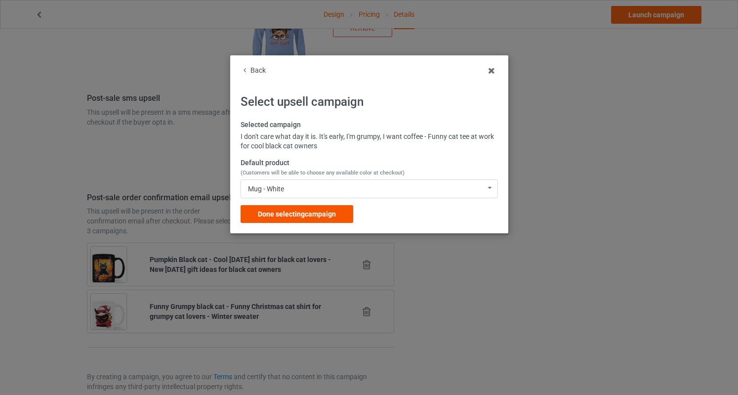
click at [295, 213] on span "Done selecting campaign" at bounding box center [297, 214] width 78 height 8
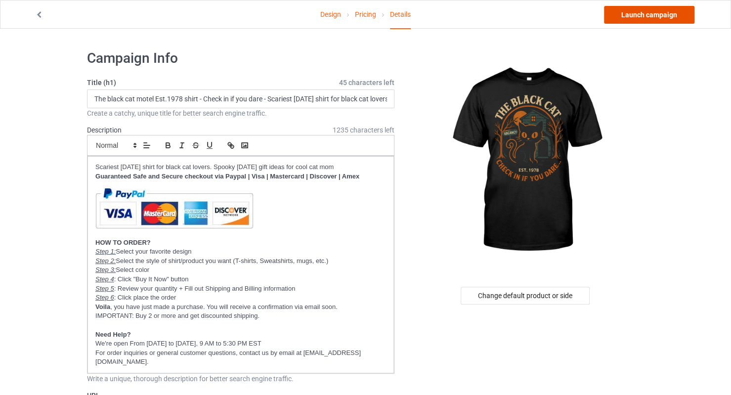
click at [663, 11] on link "Launch campaign" at bounding box center [649, 15] width 90 height 18
